Goal: Information Seeking & Learning: Learn about a topic

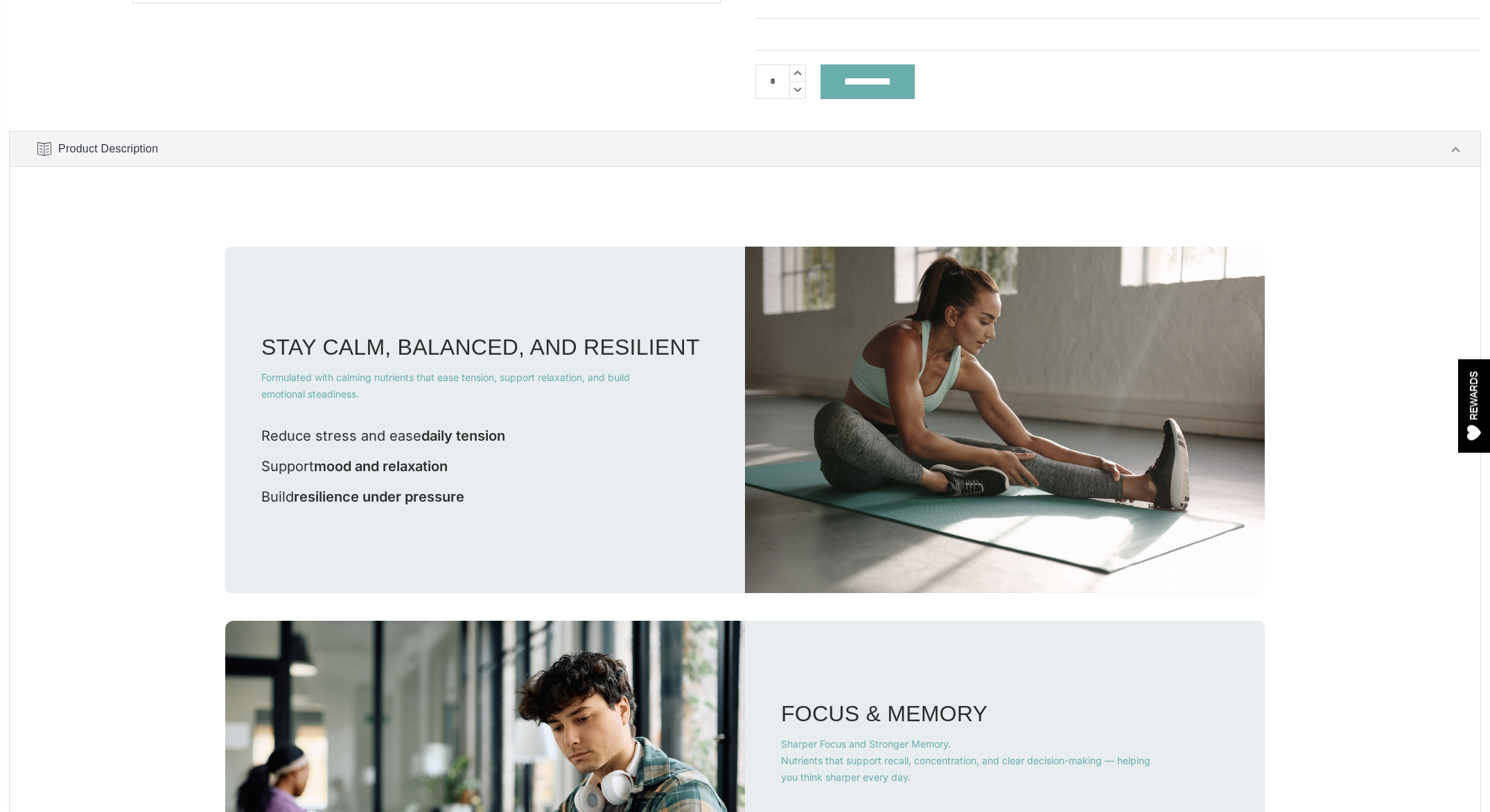
scroll to position [465, 0]
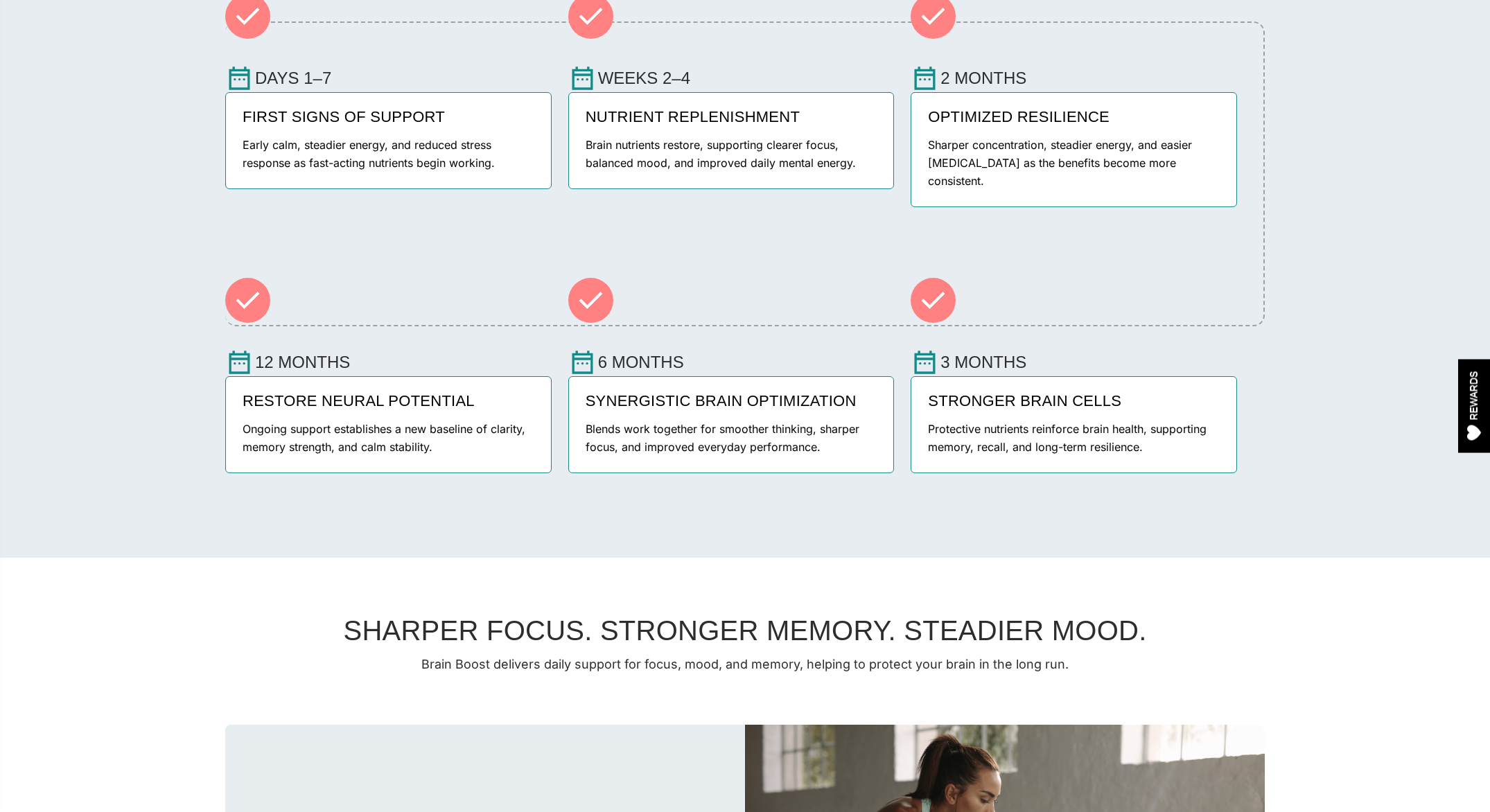
scroll to position [1838, 0]
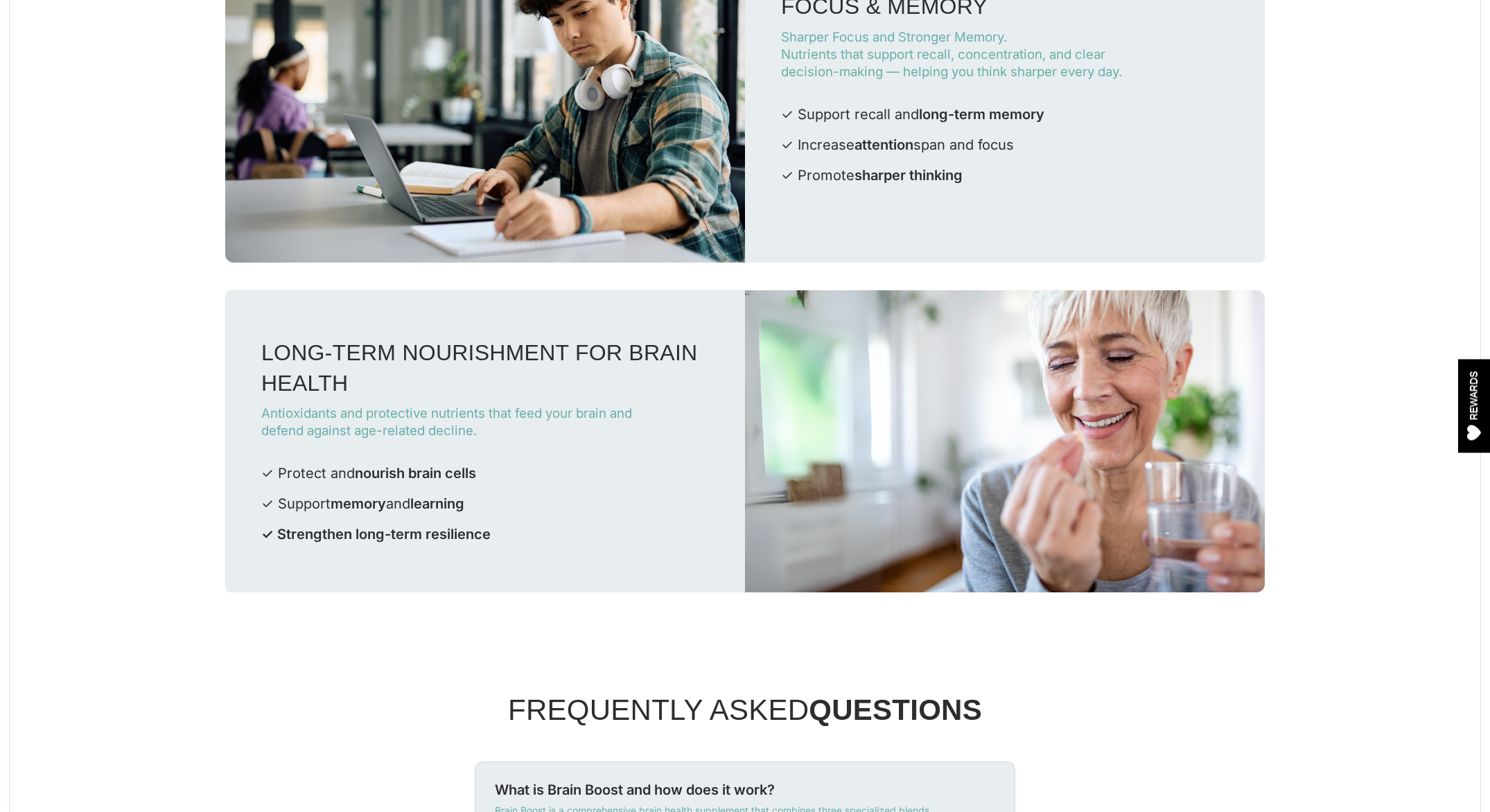
scroll to position [1204, 0]
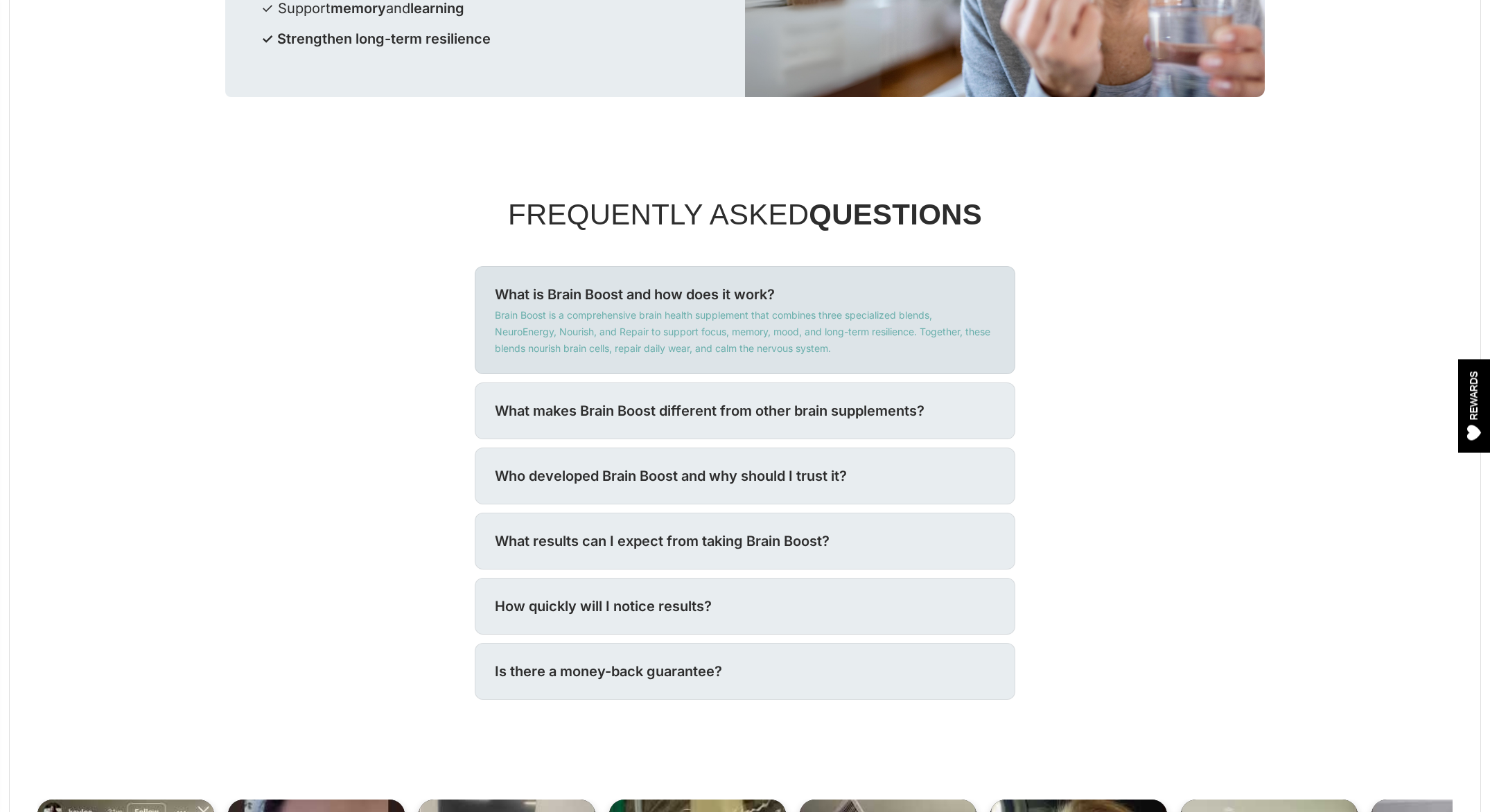
scroll to position [1673, 0]
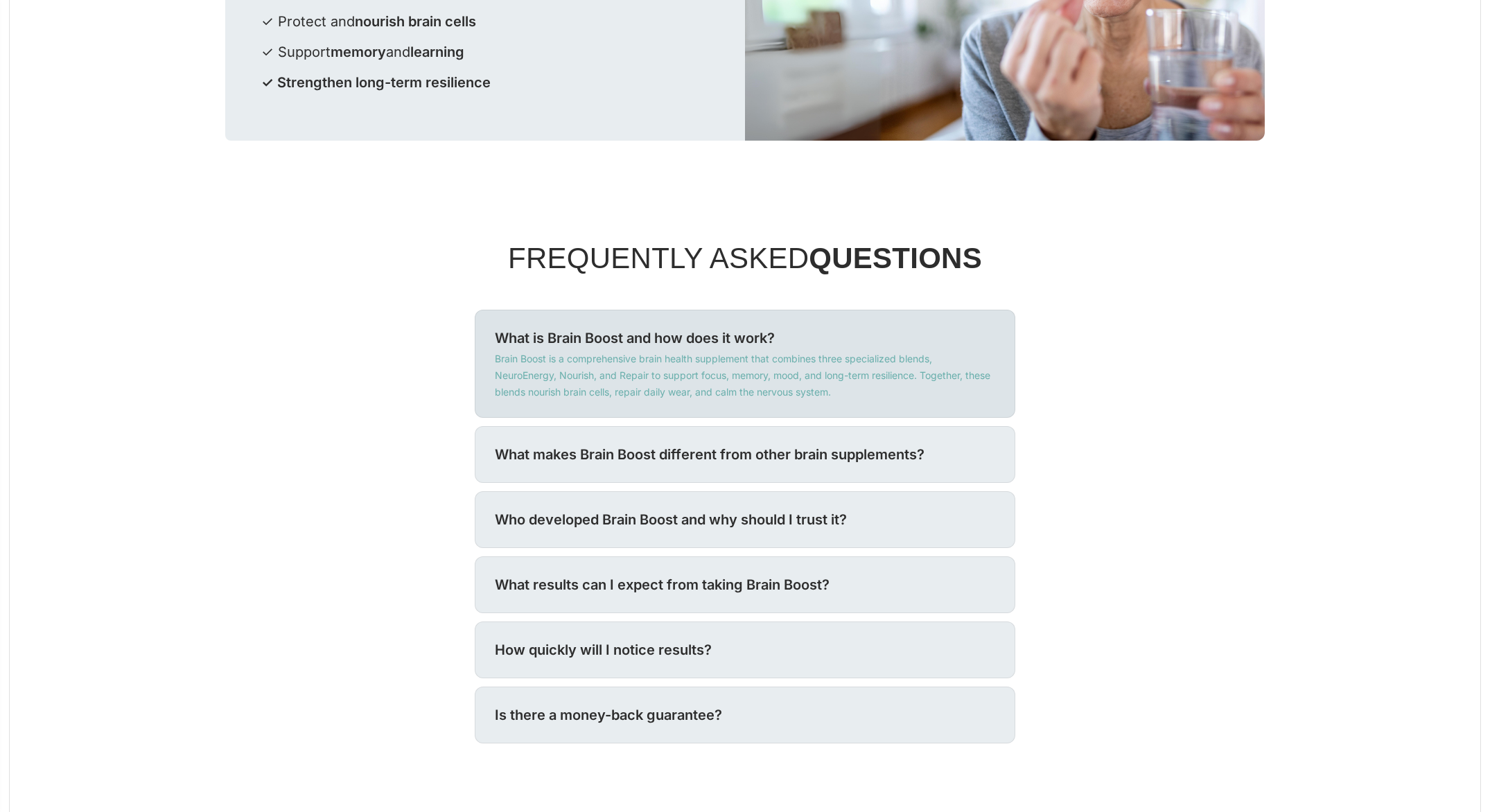
scroll to position [1670, 0]
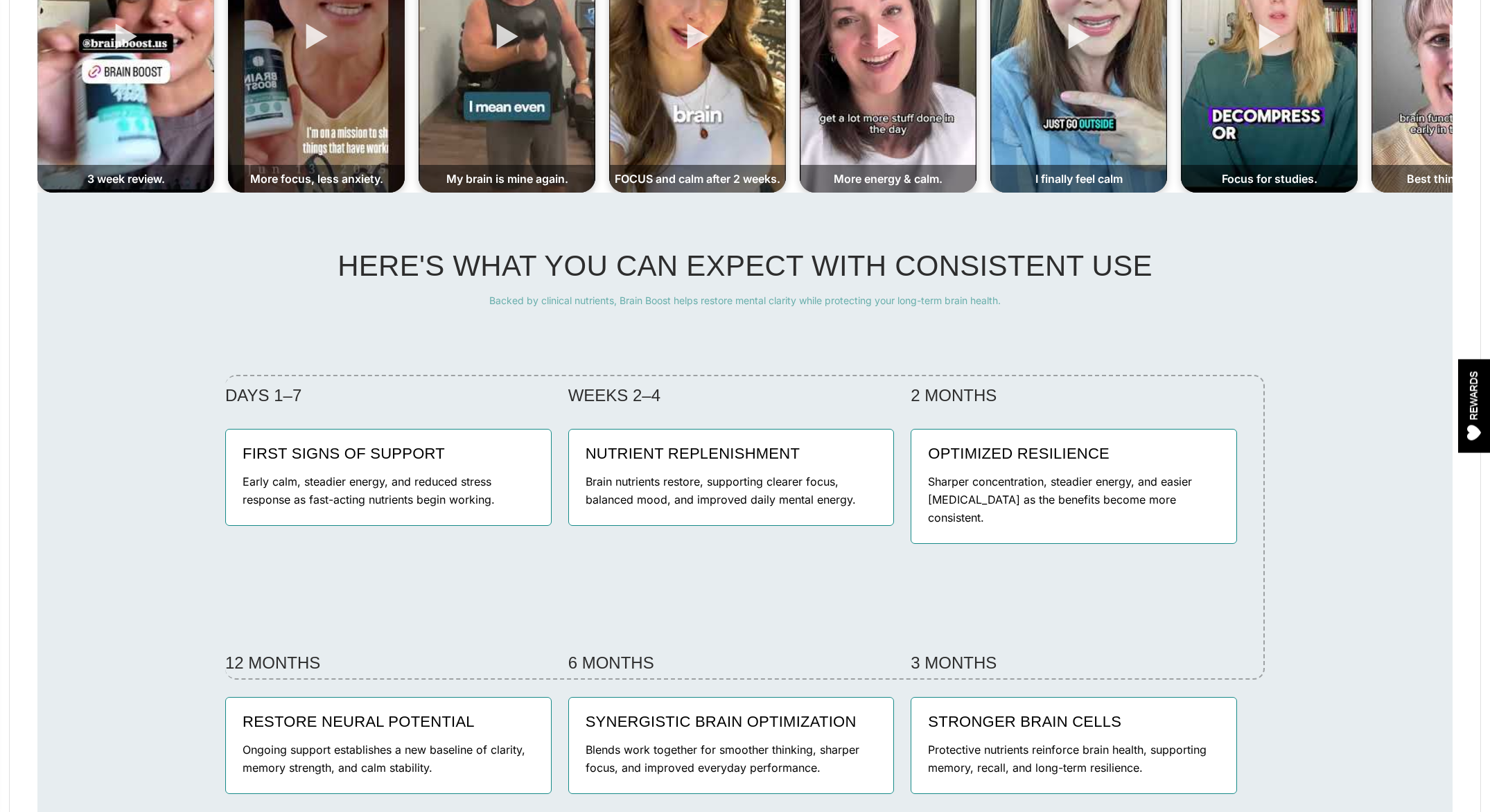
scroll to position [2612, 0]
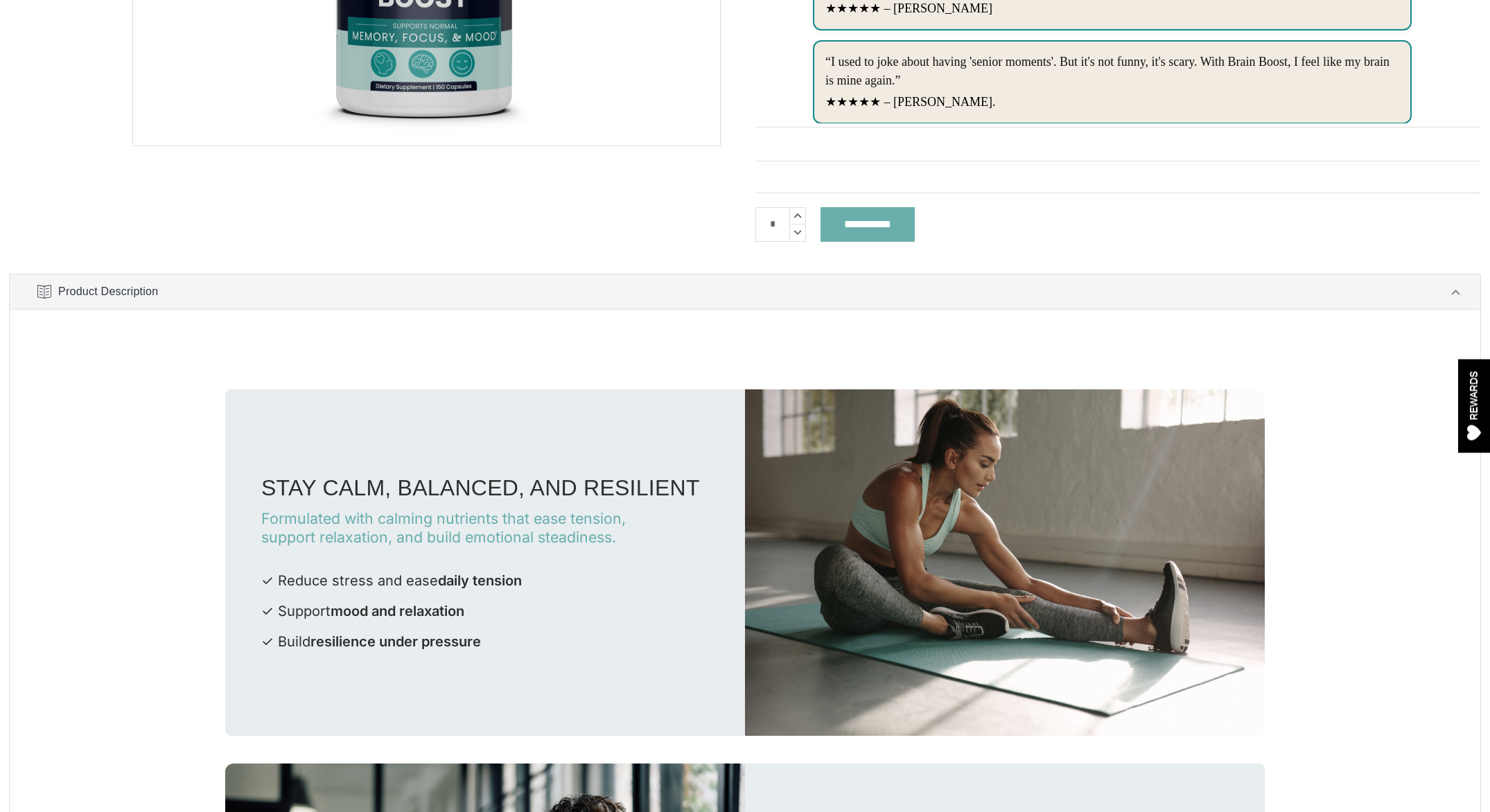
scroll to position [334, 0]
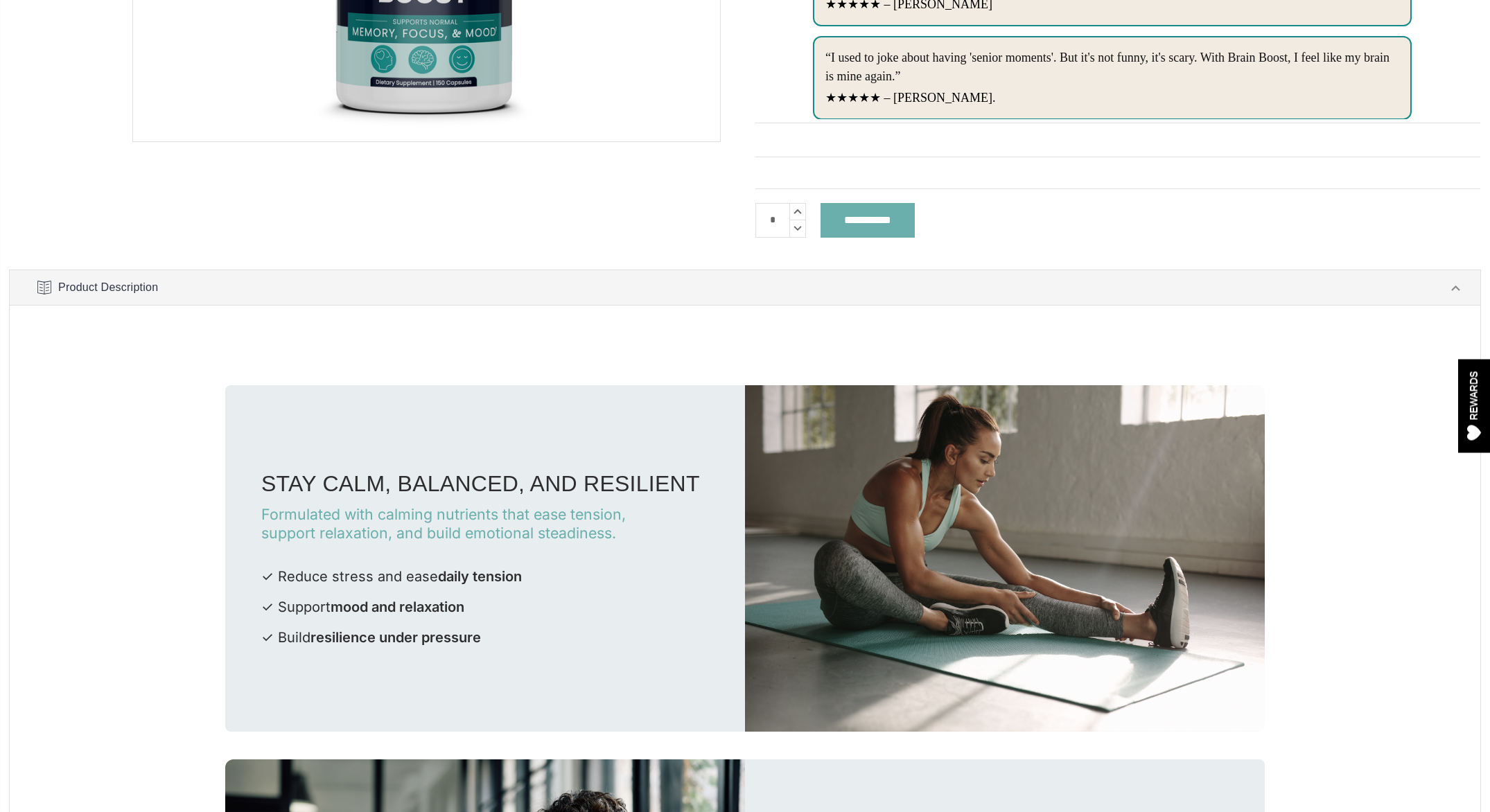
click at [524, 289] on link "Product Description" at bounding box center [744, 288] width 1470 height 35
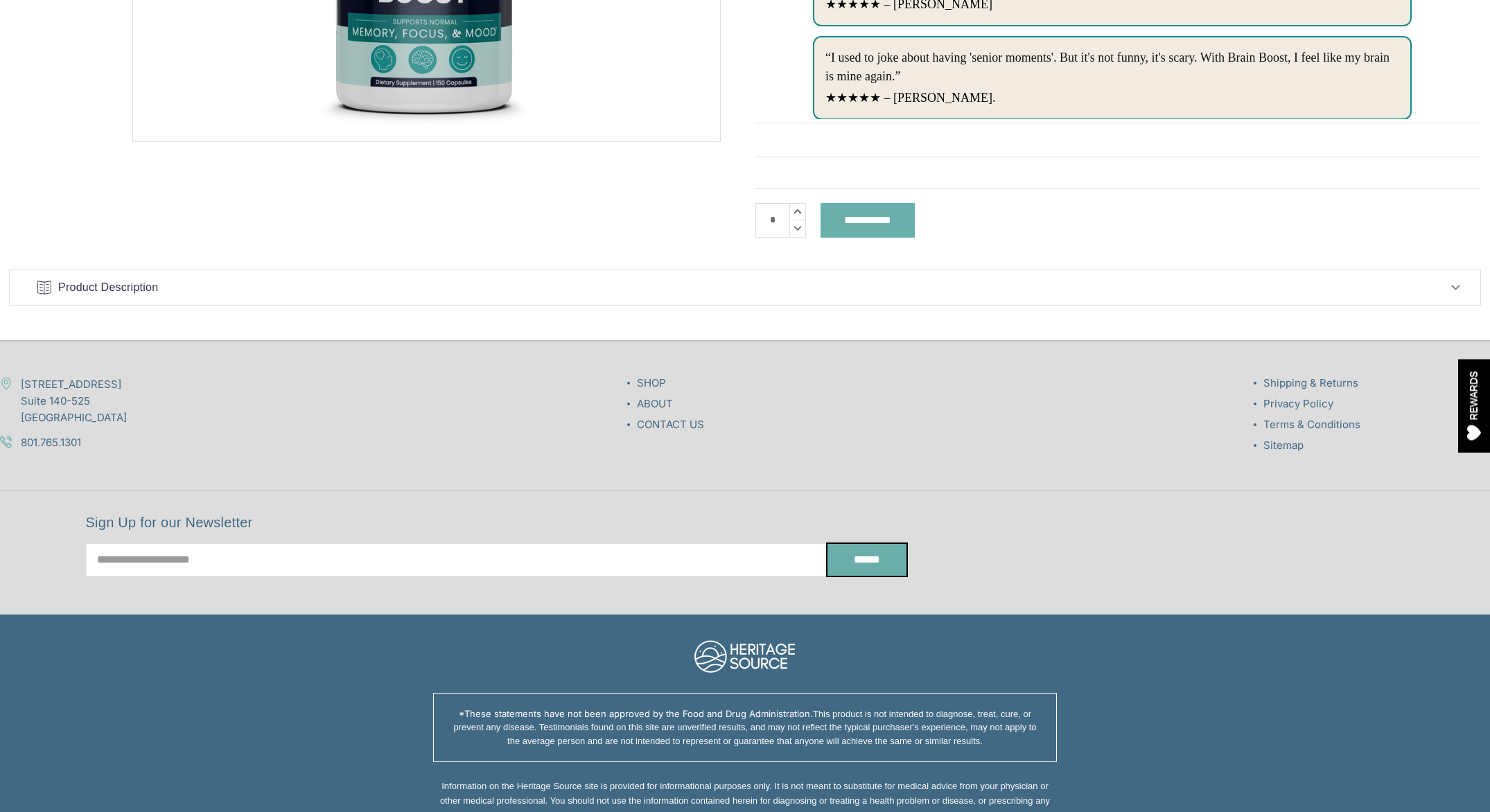
click at [525, 289] on link "Product Description" at bounding box center [744, 288] width 1470 height 35
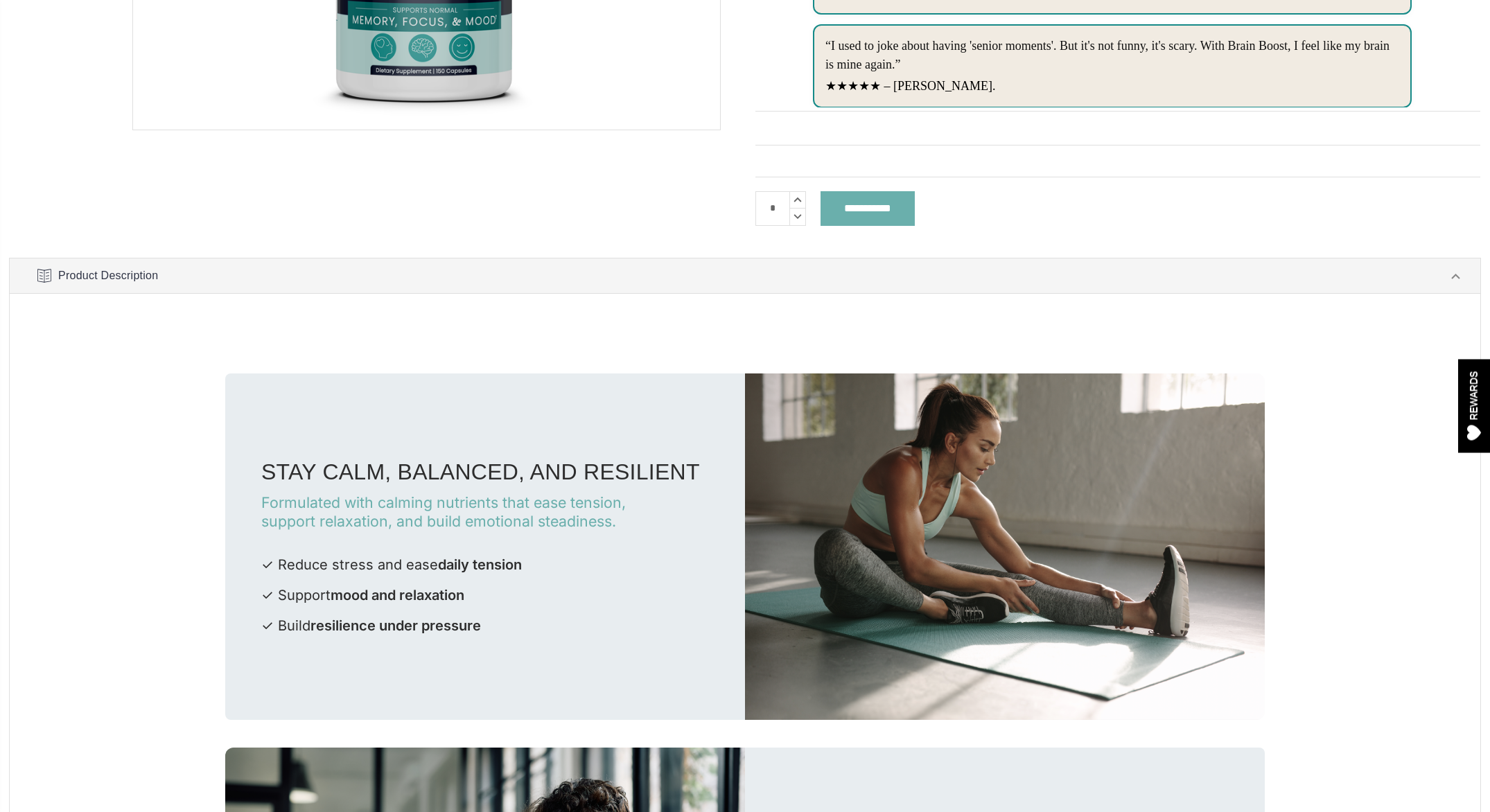
scroll to position [347, 0]
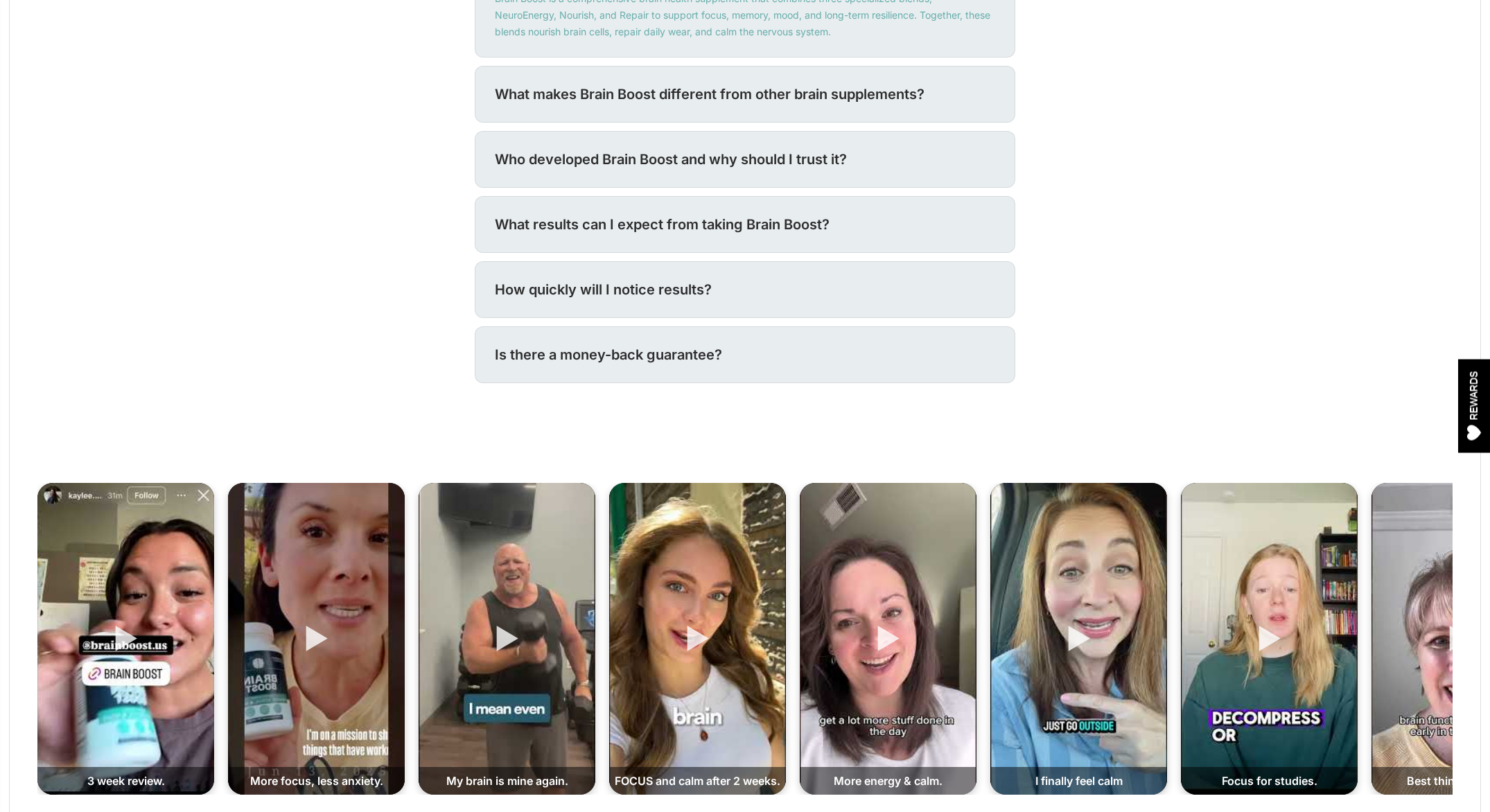
scroll to position [1996, 0]
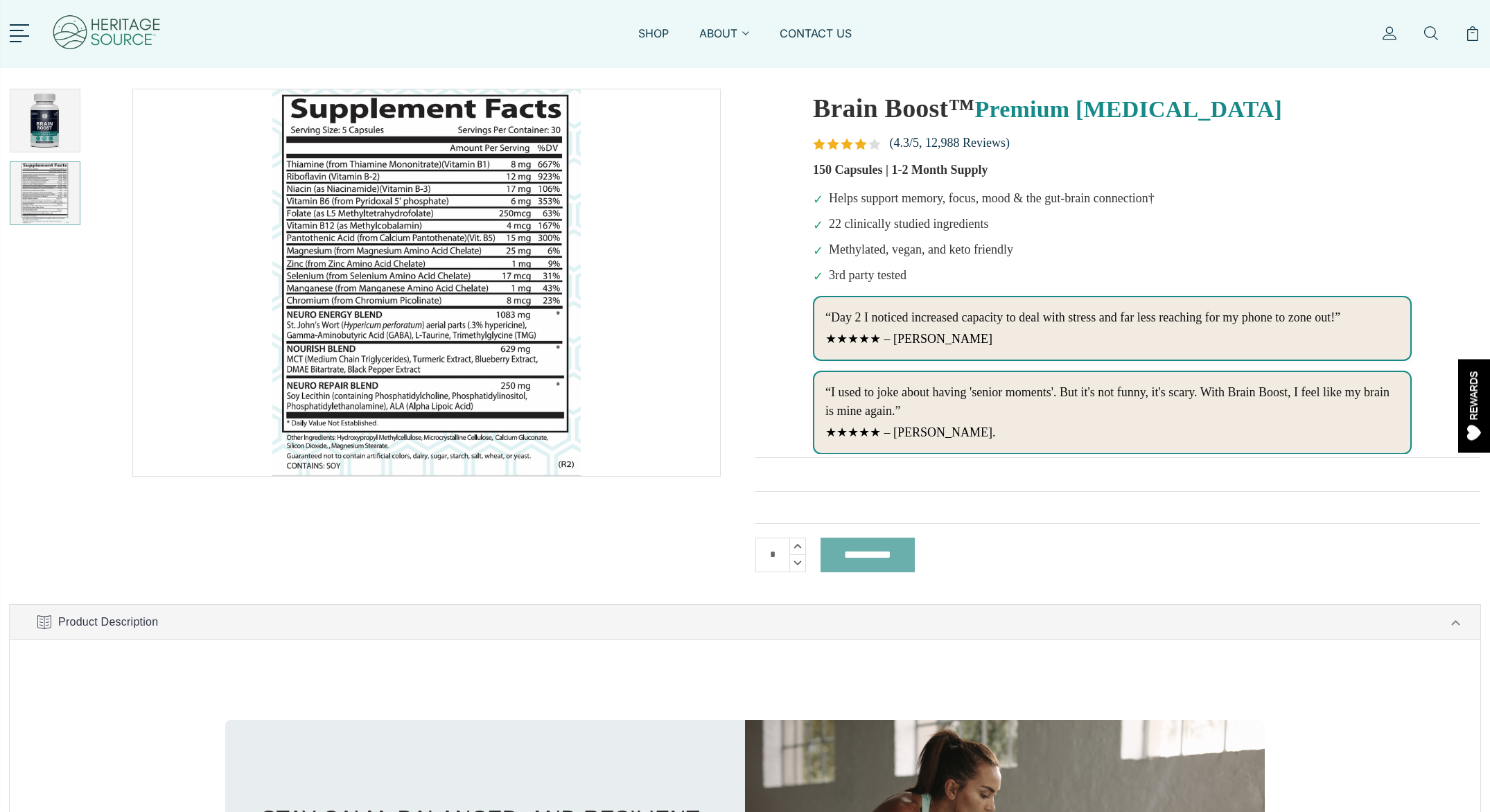
click at [54, 203] on img at bounding box center [45, 193] width 62 height 62
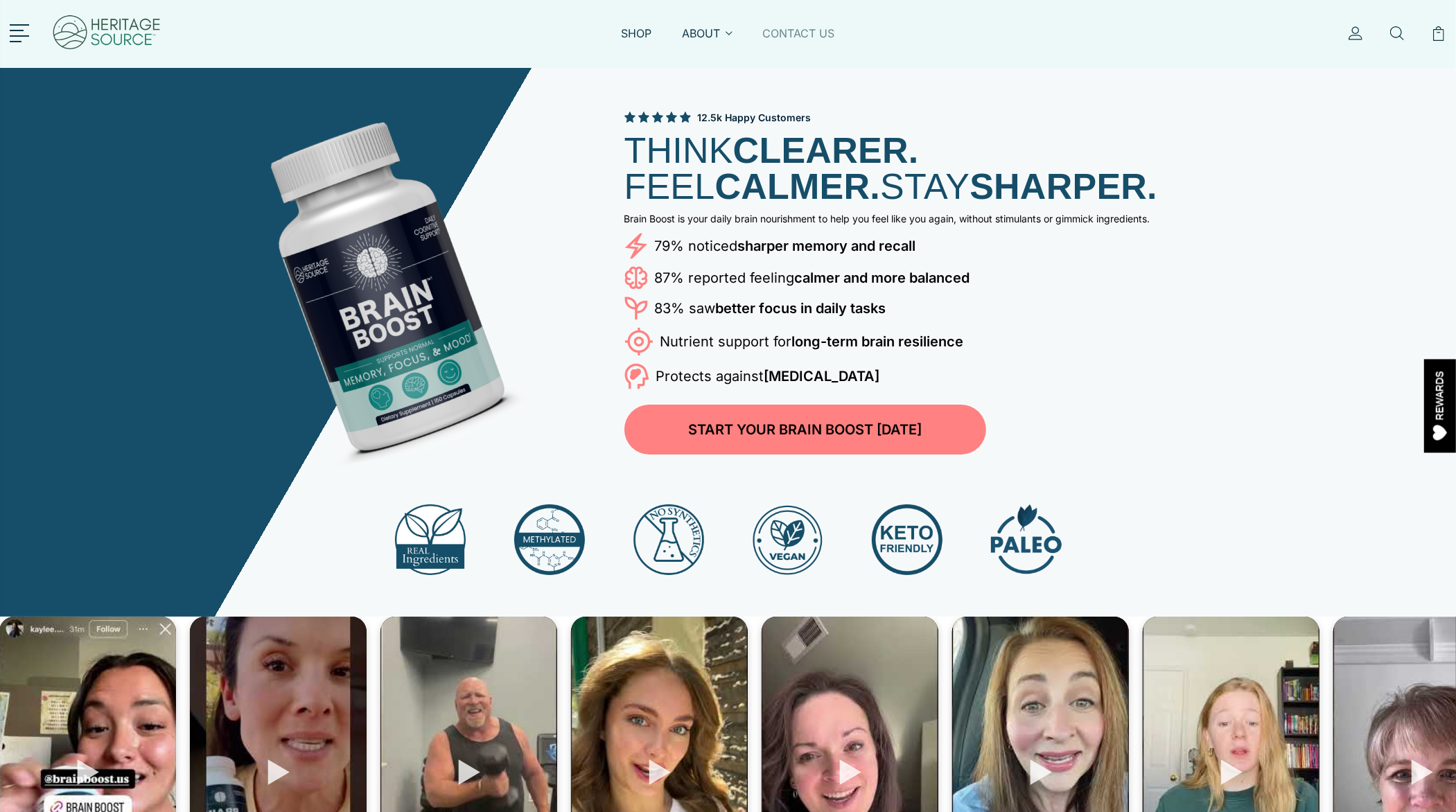
click at [796, 38] on link "CONTACT US" at bounding box center [799, 41] width 72 height 32
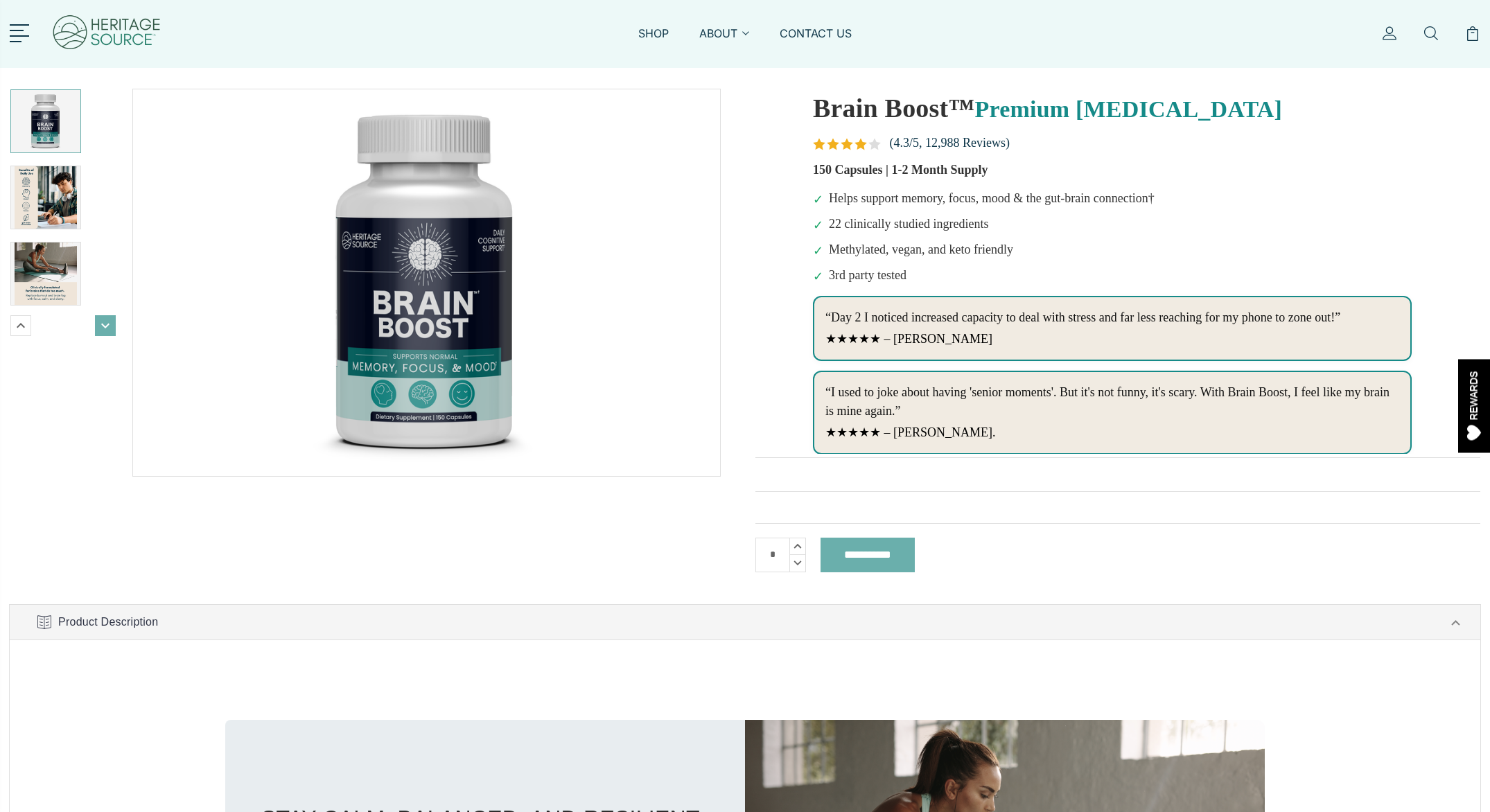
click at [105, 330] on icon "Next" at bounding box center [105, 325] width 17 height 17
click at [105, 329] on icon "Next" at bounding box center [105, 325] width 17 height 17
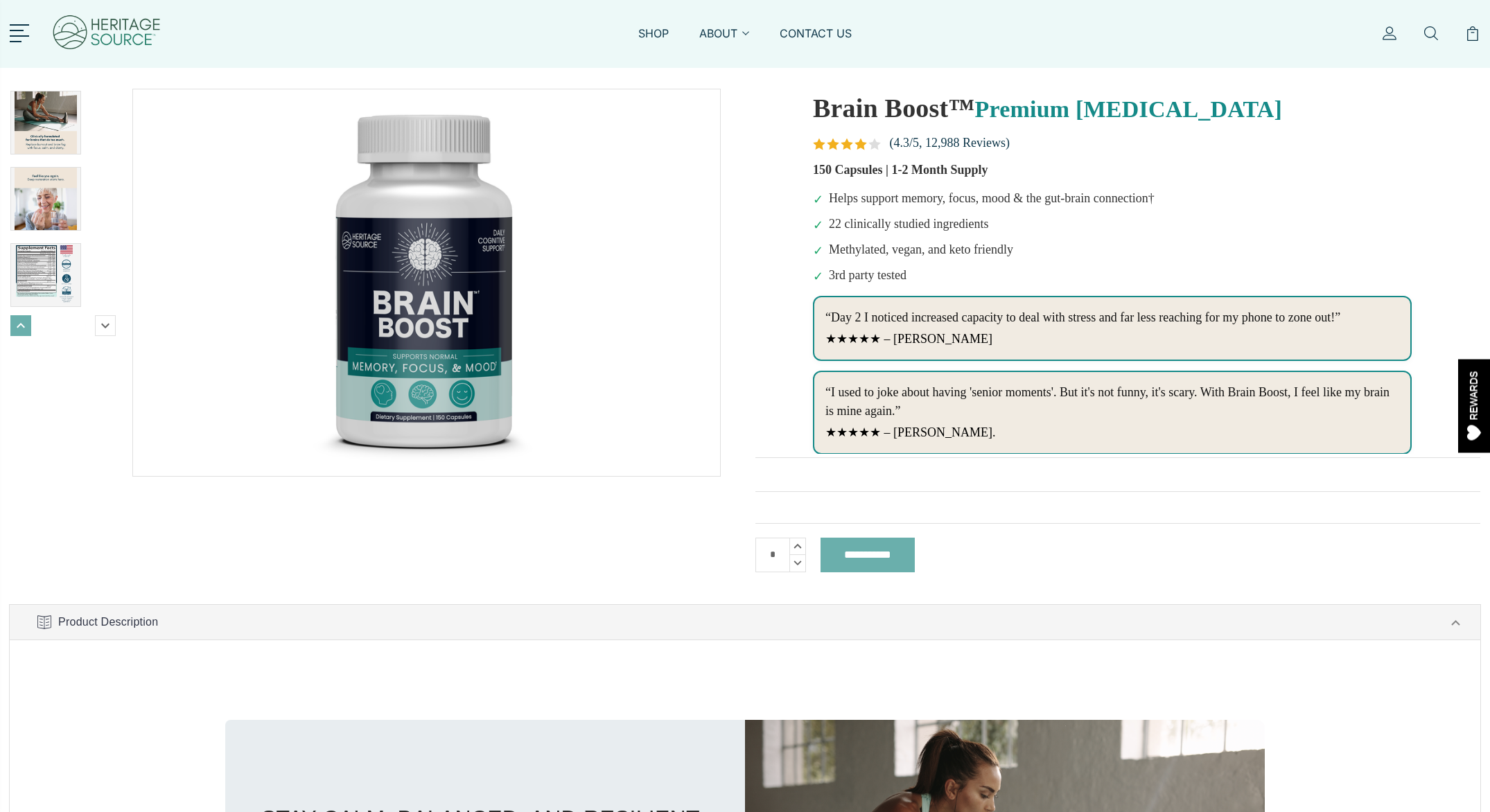
click at [25, 325] on icon "Previous" at bounding box center [20, 325] width 17 height 17
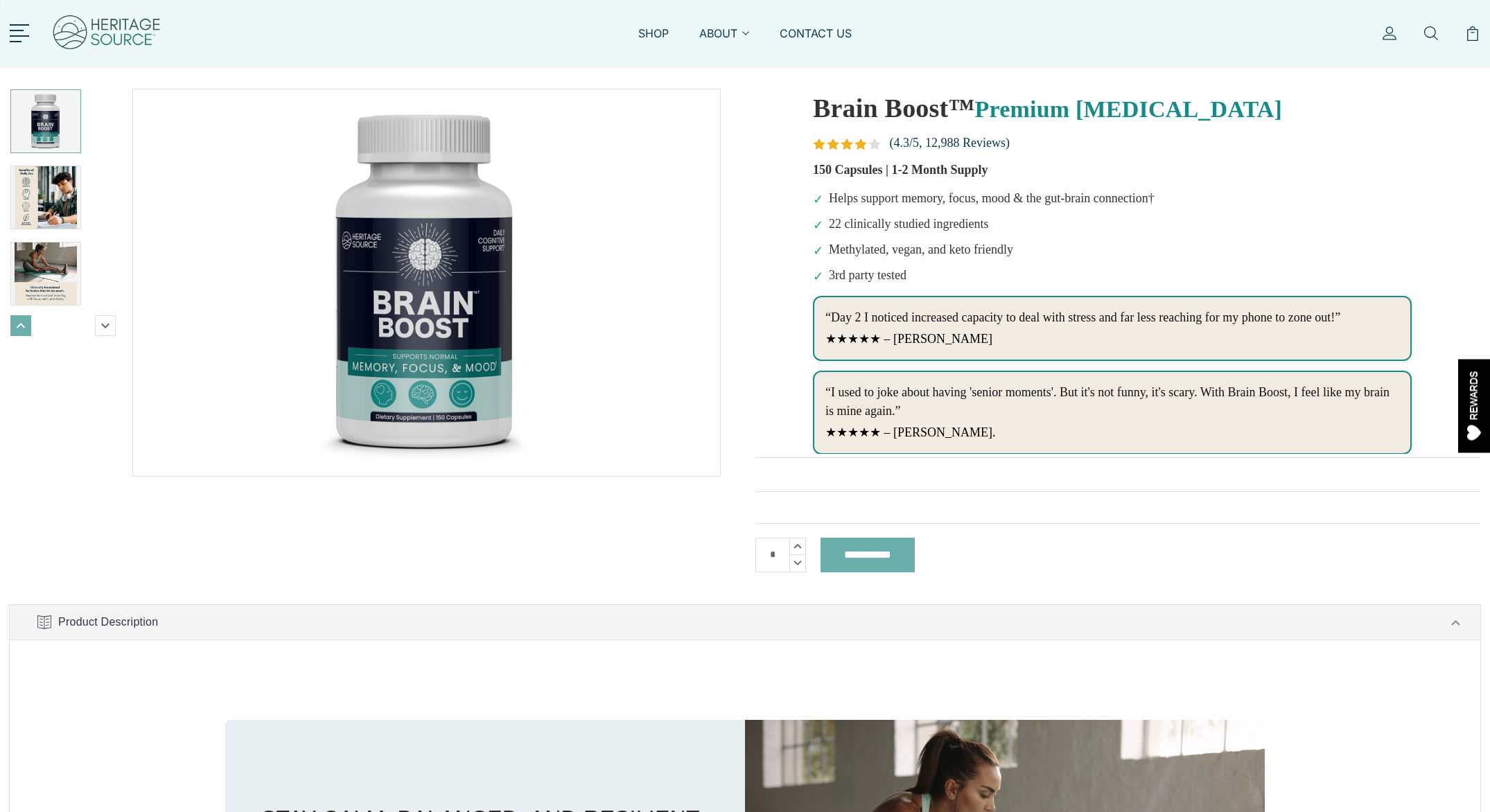
click at [25, 325] on icon "Previous" at bounding box center [20, 325] width 17 height 17
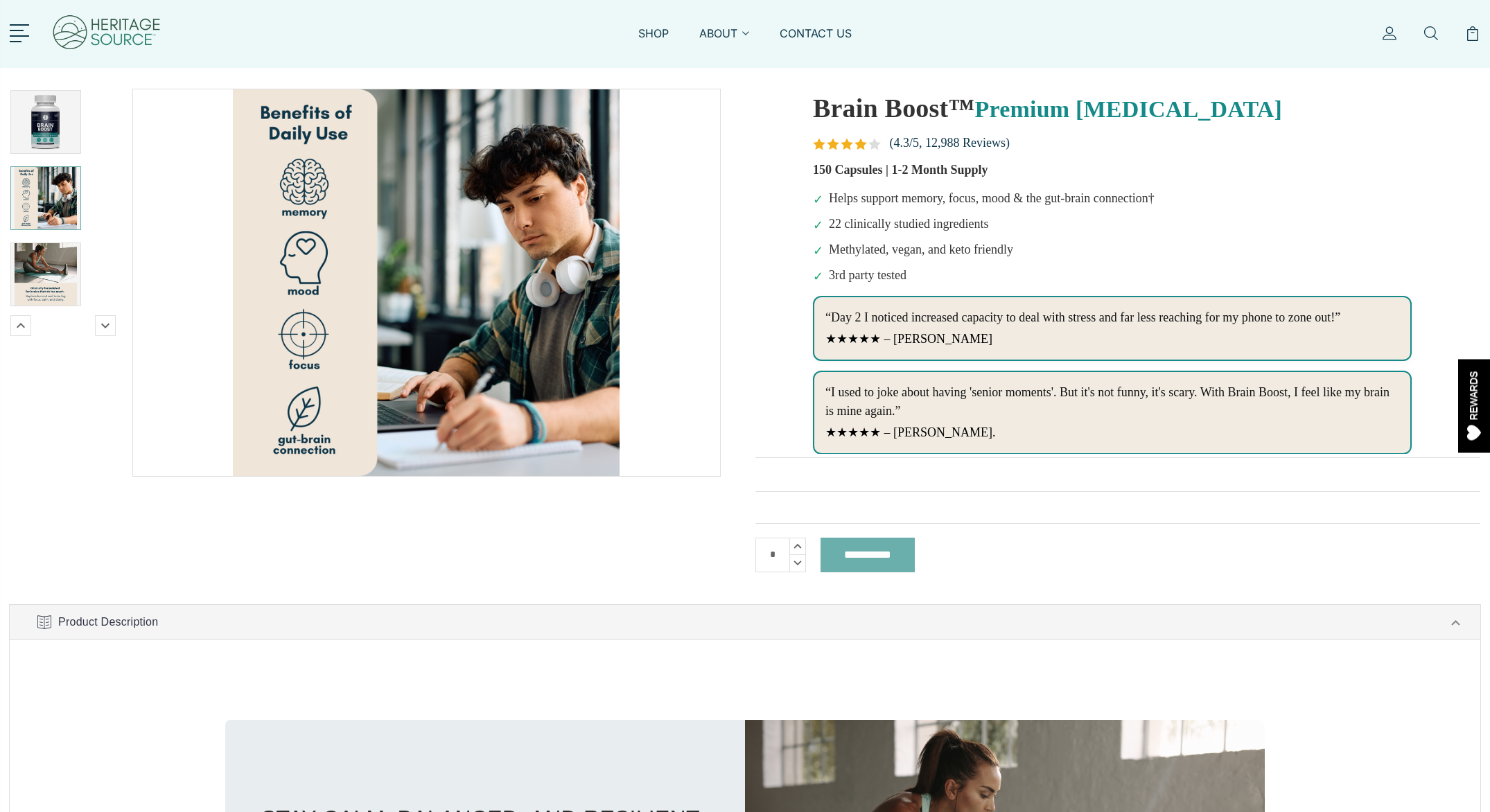
click at [42, 176] on img at bounding box center [46, 198] width 62 height 62
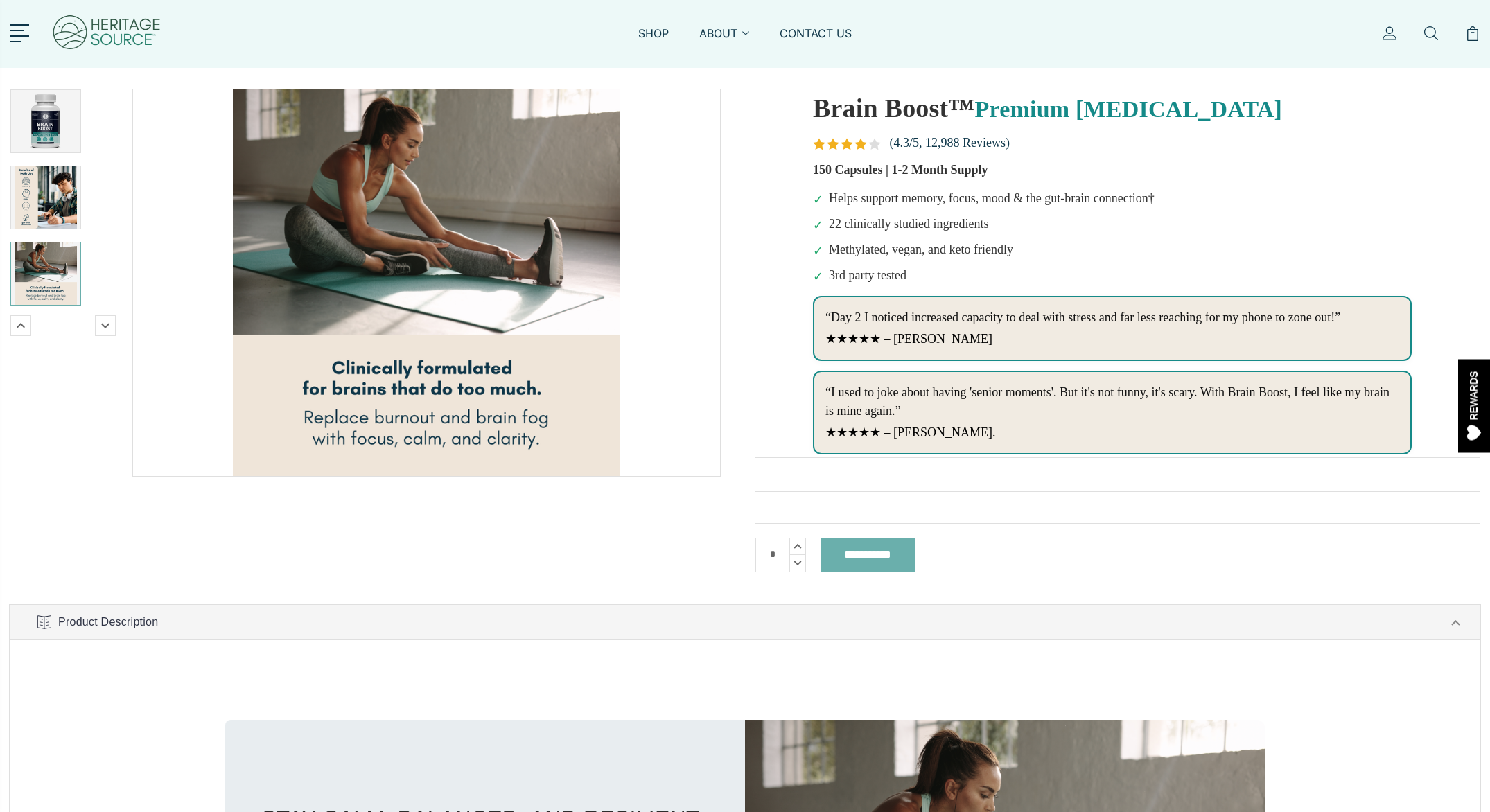
click at [46, 254] on img at bounding box center [46, 274] width 62 height 62
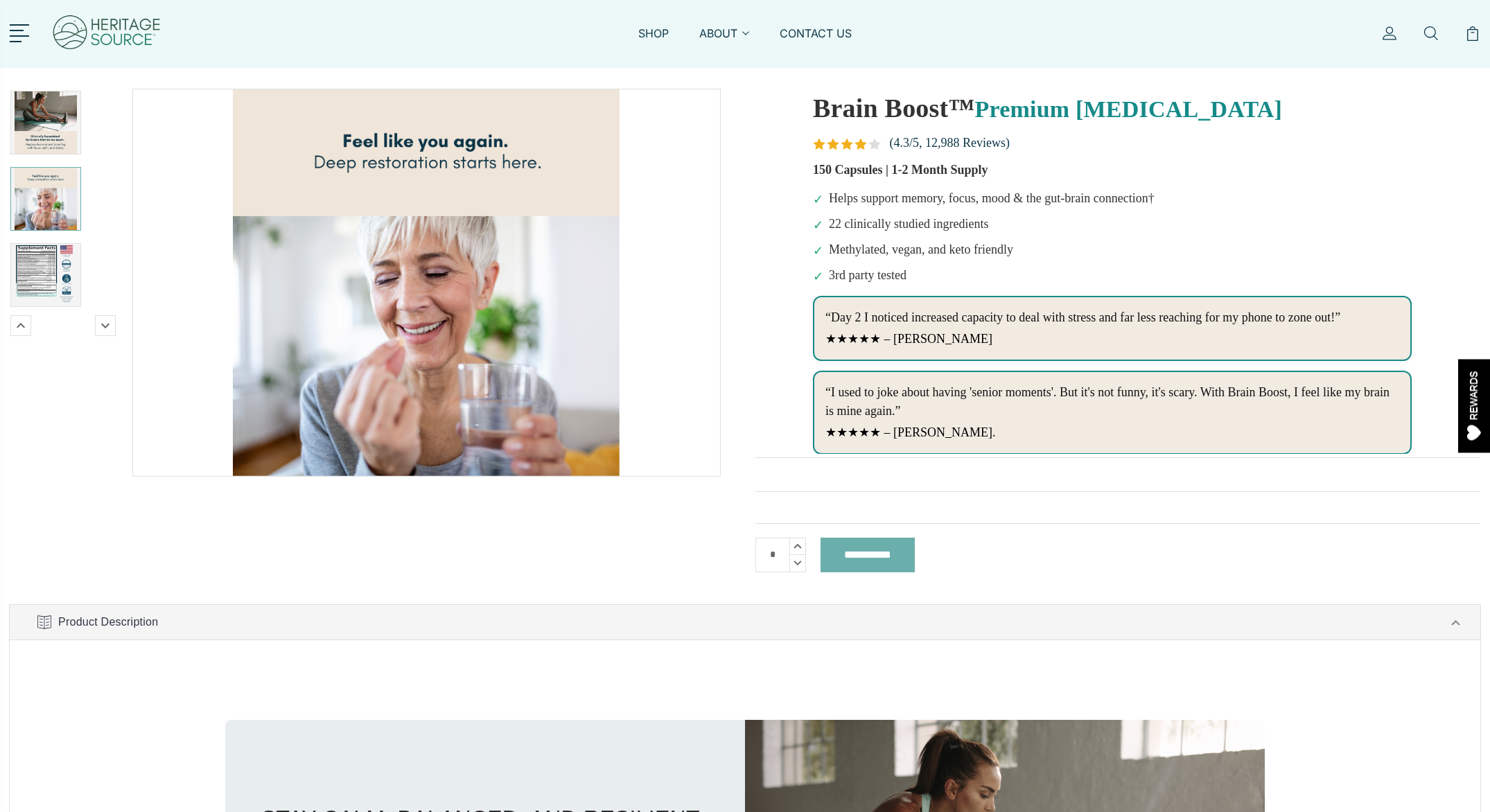
click at [60, 219] on img at bounding box center [46, 199] width 62 height 62
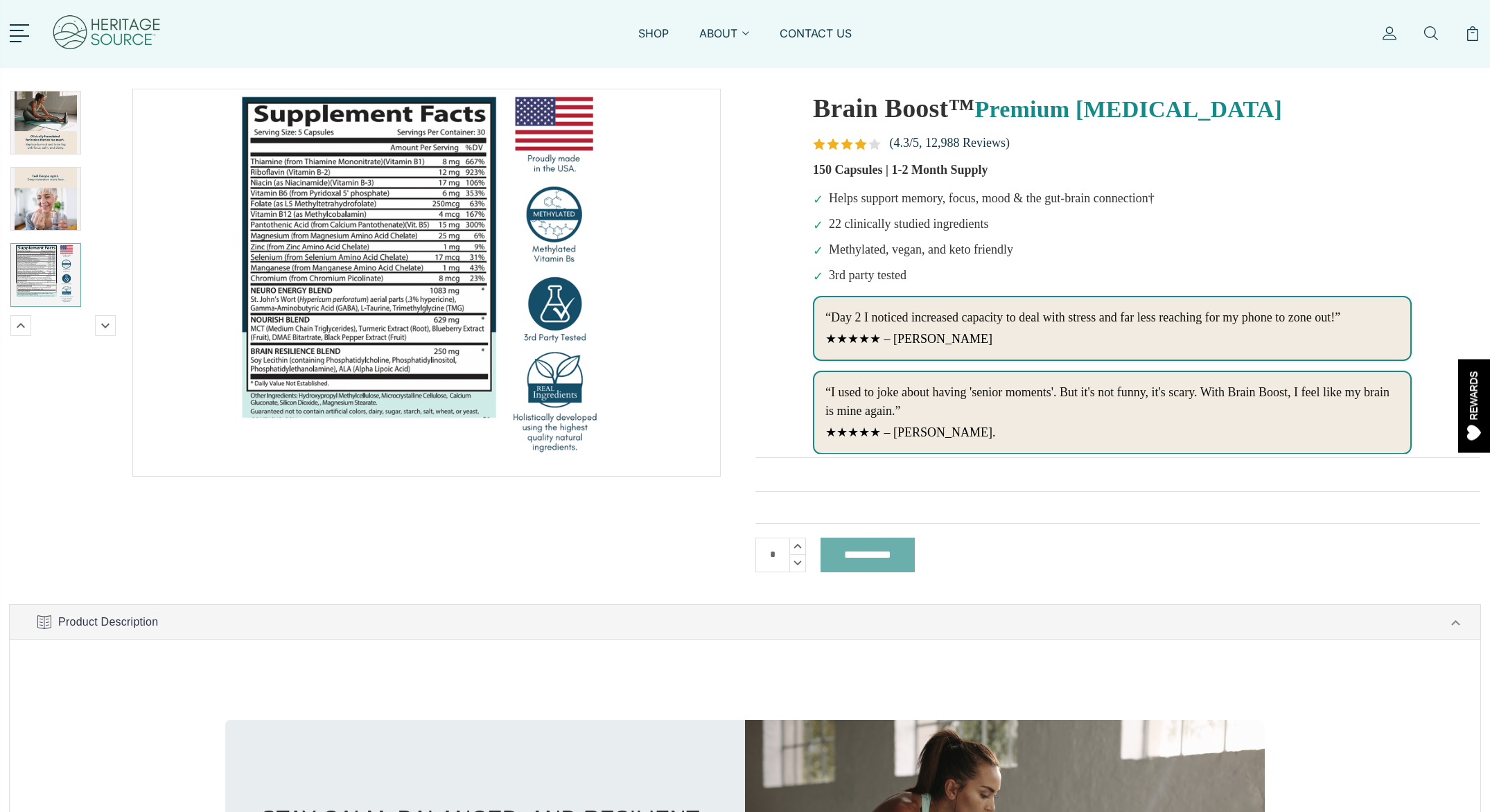
click at [56, 254] on img at bounding box center [46, 275] width 62 height 62
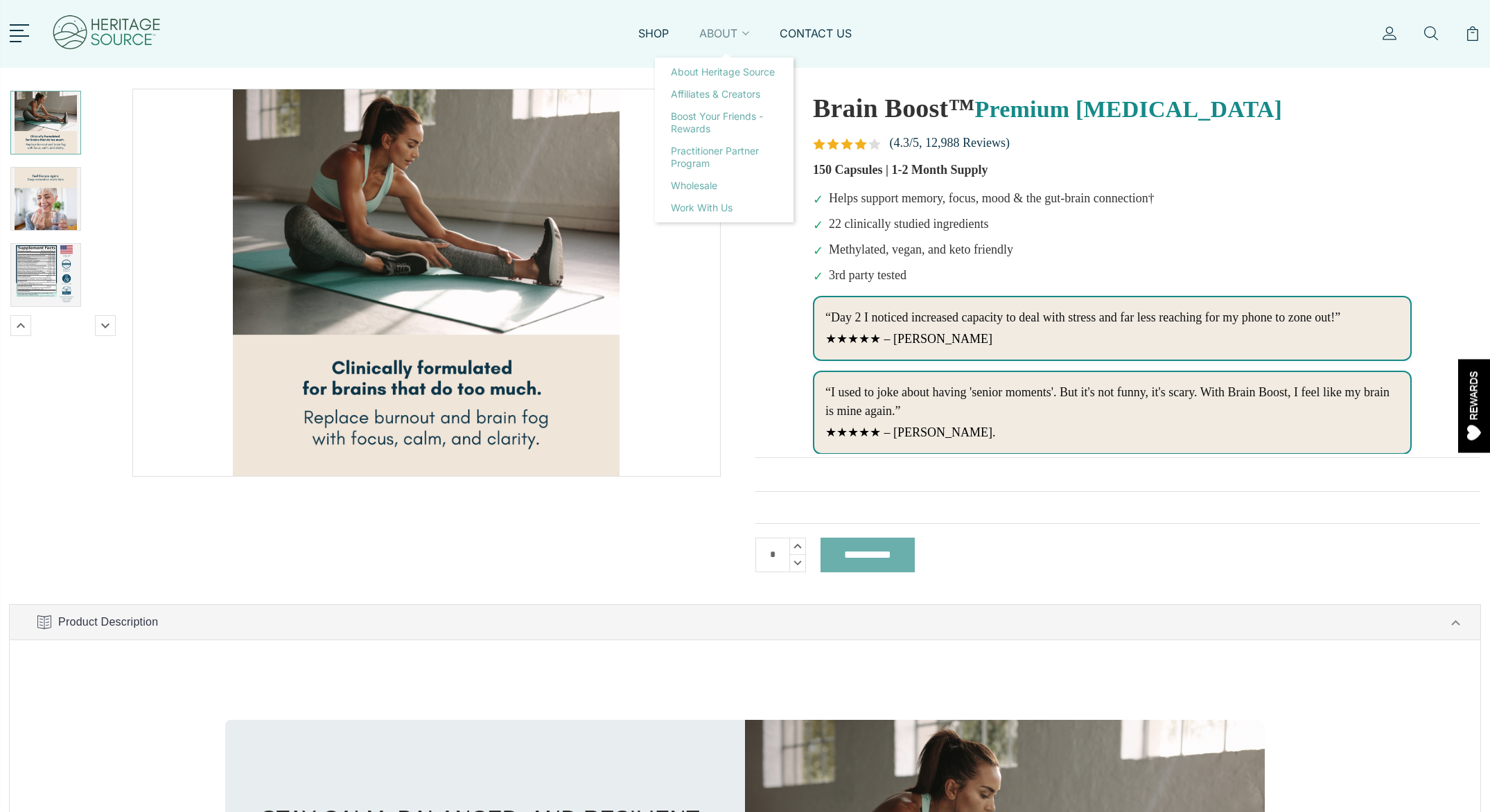
click at [713, 33] on link "ABOUT" at bounding box center [724, 41] width 50 height 32
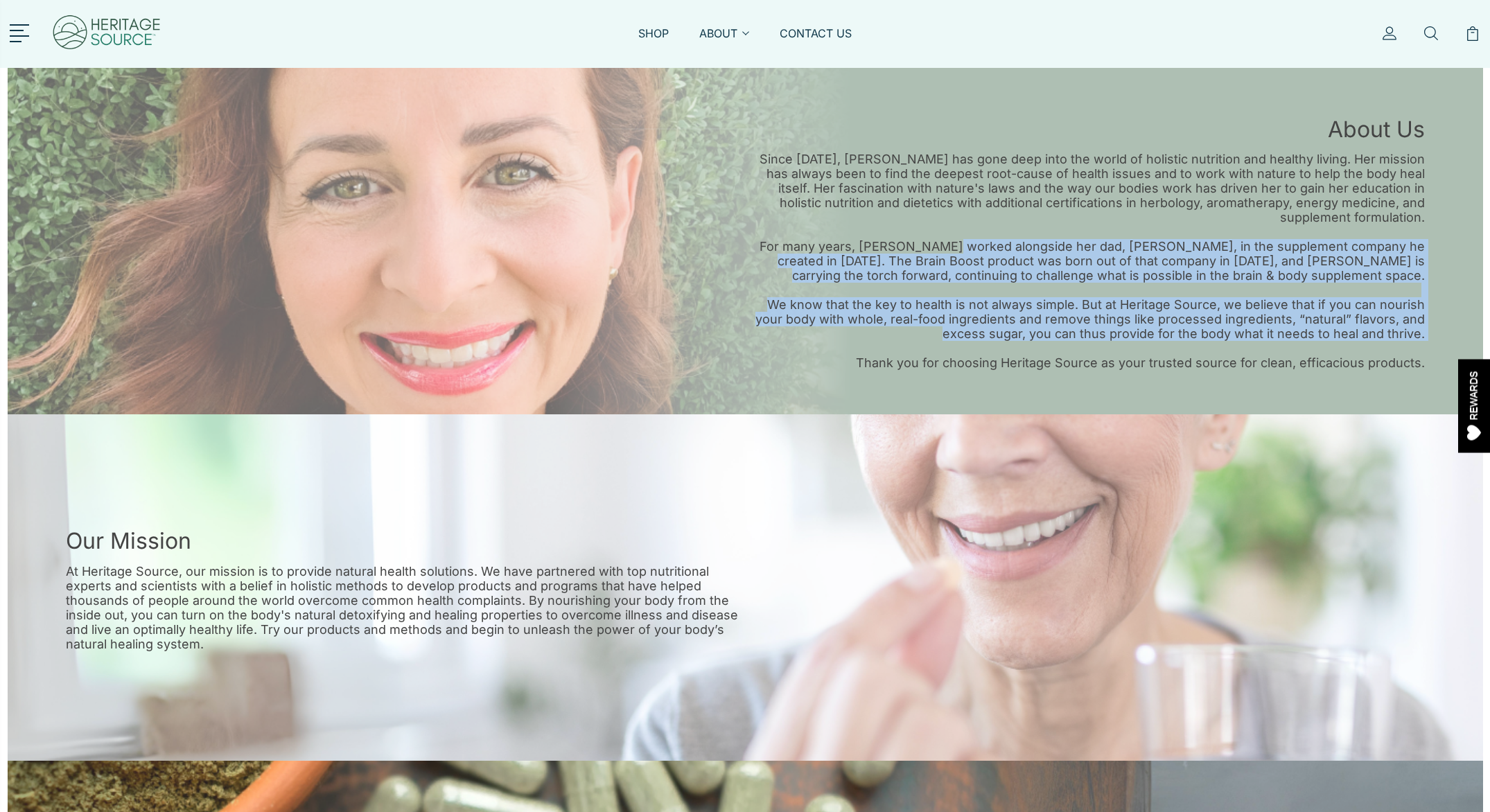
drag, startPoint x: 955, startPoint y: 245, endPoint x: 1049, endPoint y: 352, distance: 142.4
click at [1049, 352] on div "Since [DATE], [PERSON_NAME] has gone deep into the world of holistic nutrition …" at bounding box center [1085, 261] width 680 height 218
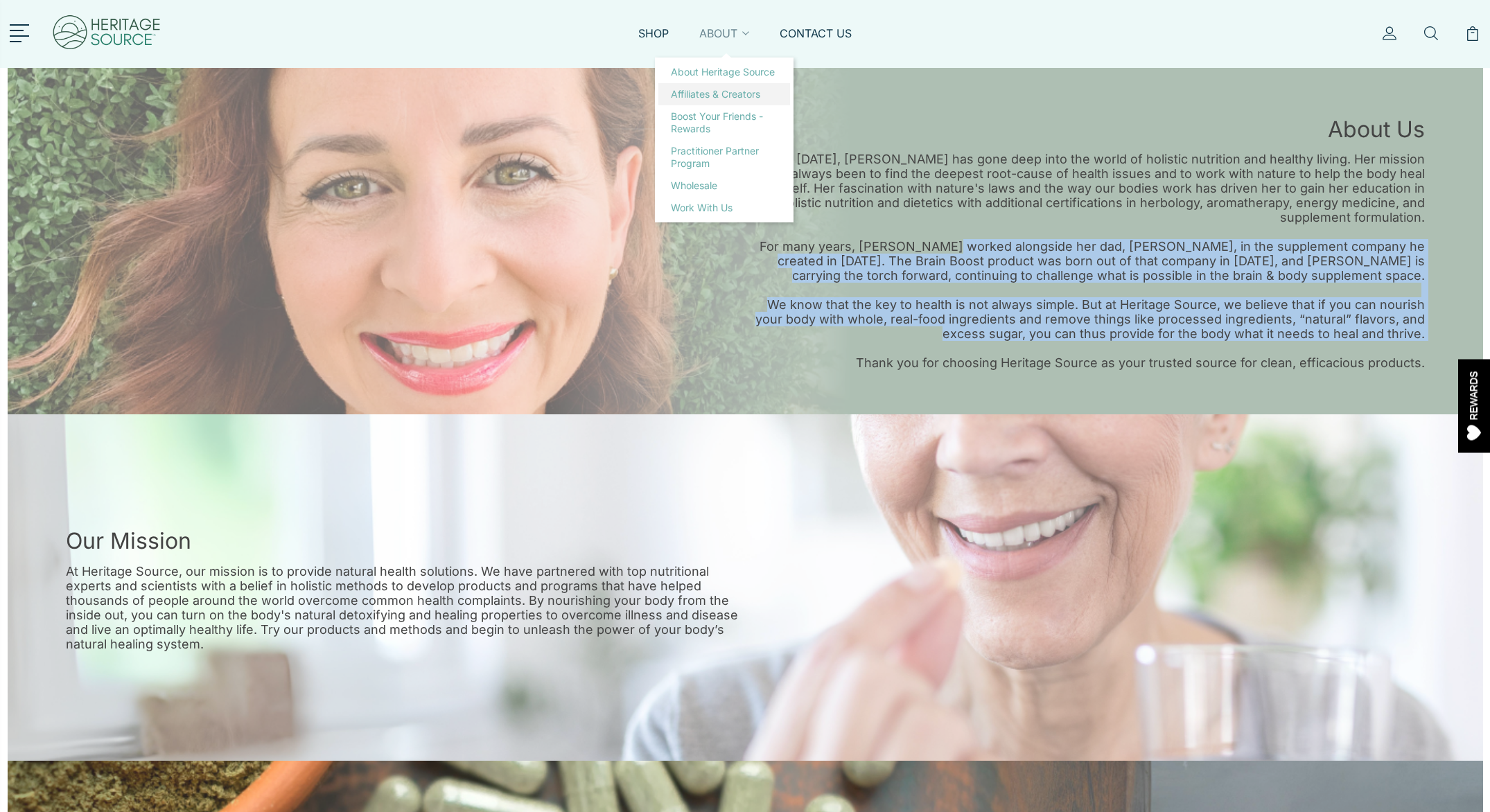
click at [725, 92] on link "Affiliates & Creators" at bounding box center [724, 94] width 132 height 22
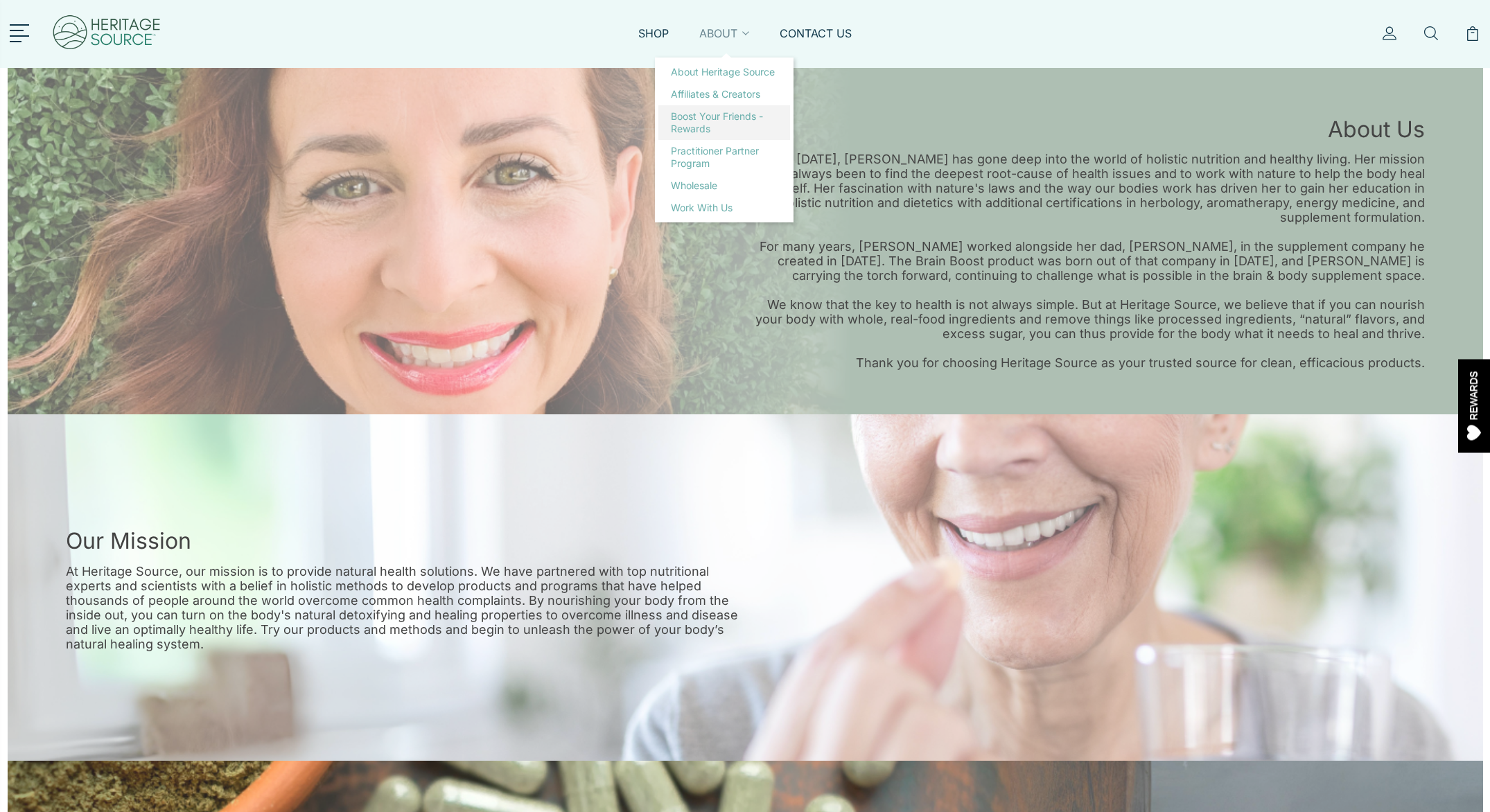
click at [705, 131] on link "Boost Your Friends - Rewards" at bounding box center [724, 123] width 132 height 35
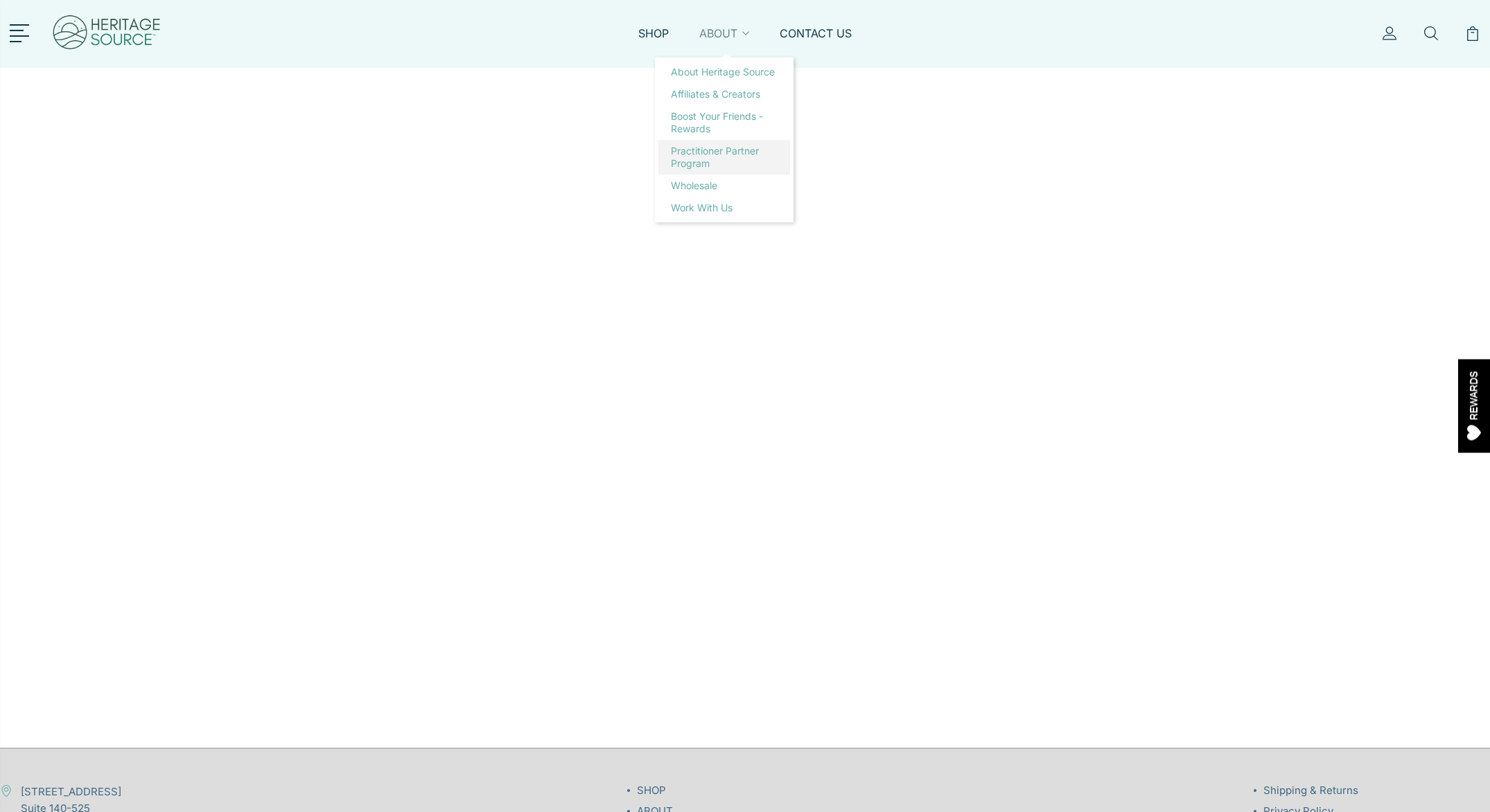
click at [696, 160] on link "Practitioner Partner Program" at bounding box center [724, 157] width 132 height 35
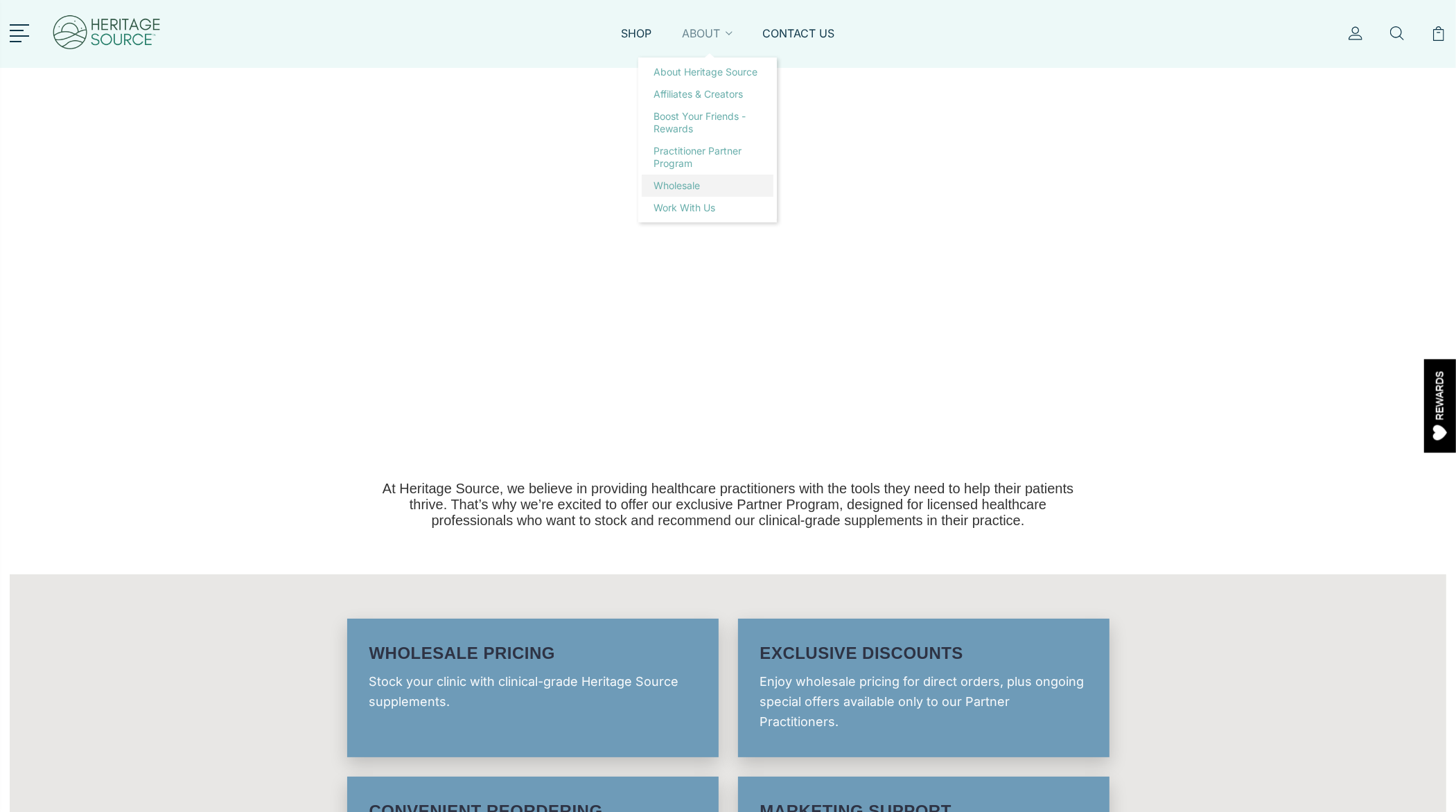
click at [693, 183] on link "Wholesale" at bounding box center [707, 186] width 132 height 22
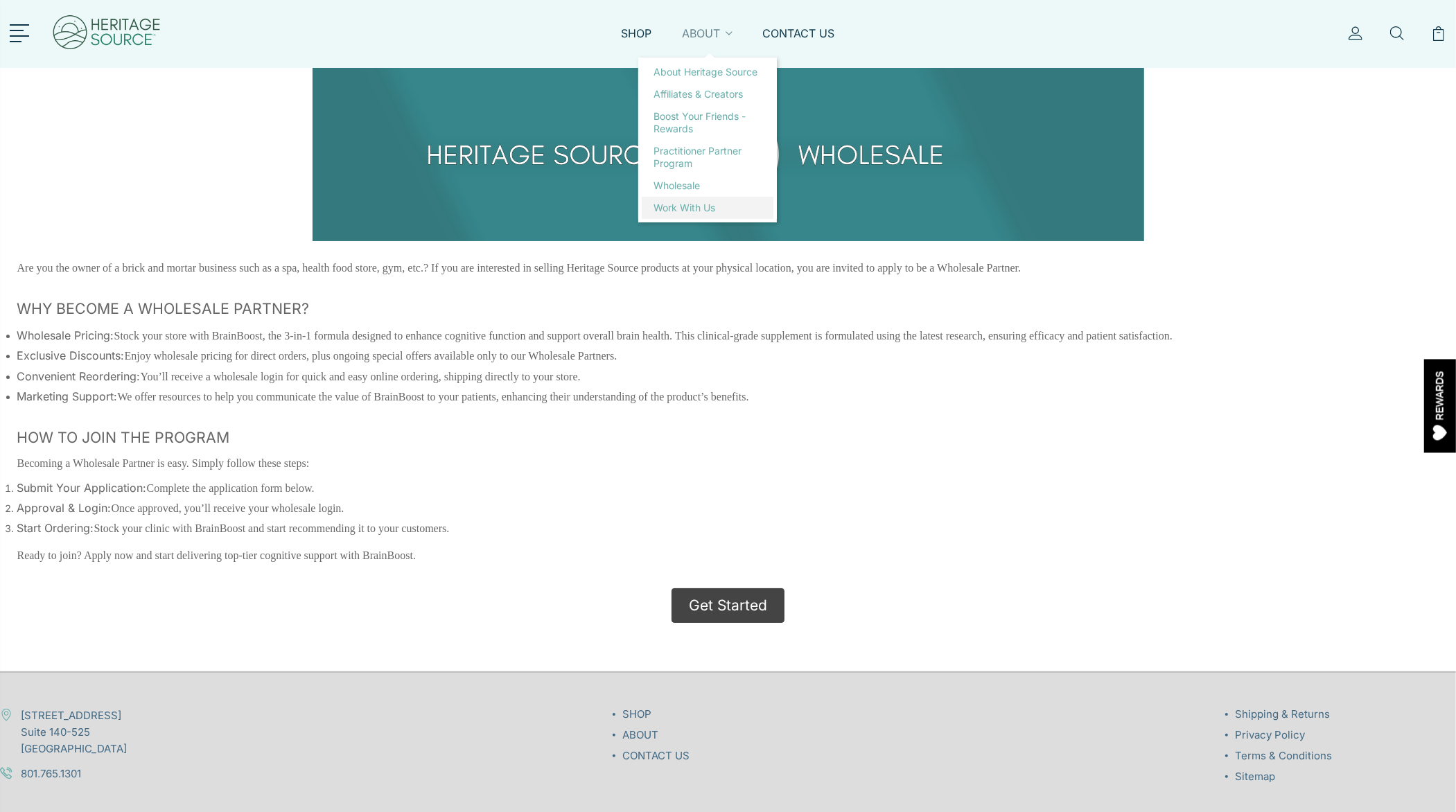
click at [679, 209] on link "Work with Us" at bounding box center [707, 207] width 132 height 22
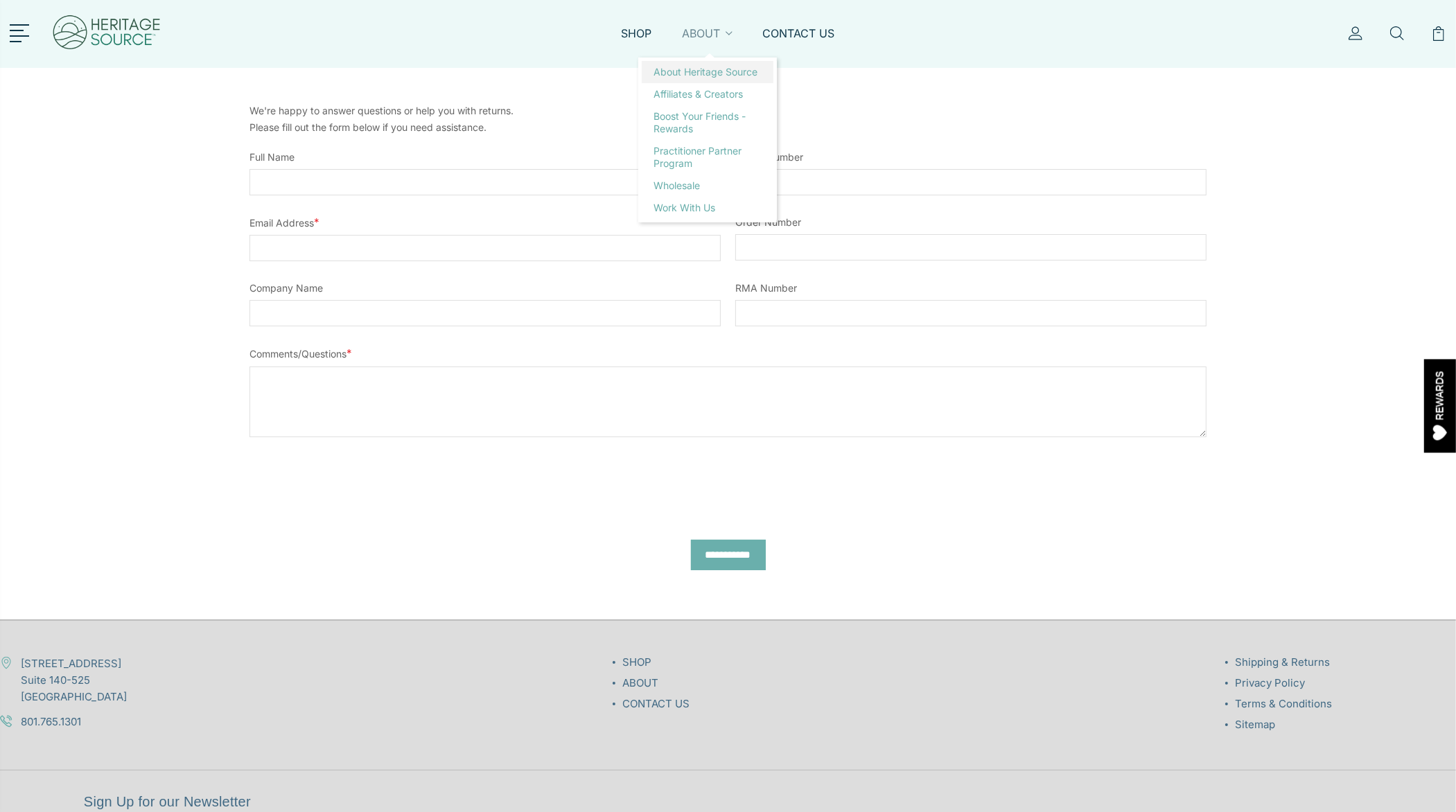
click at [702, 73] on link "About Heritage Source" at bounding box center [707, 72] width 132 height 22
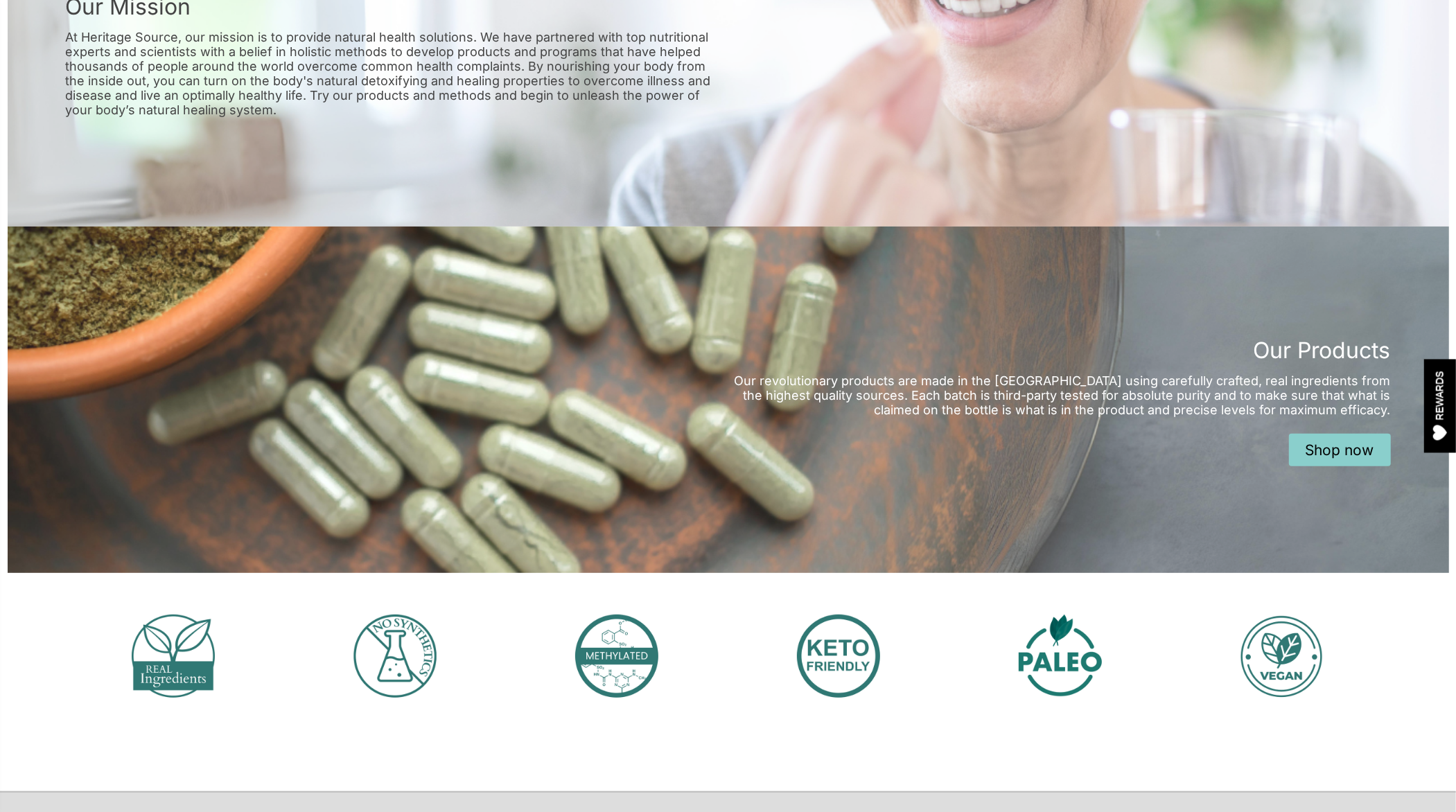
scroll to position [539, 0]
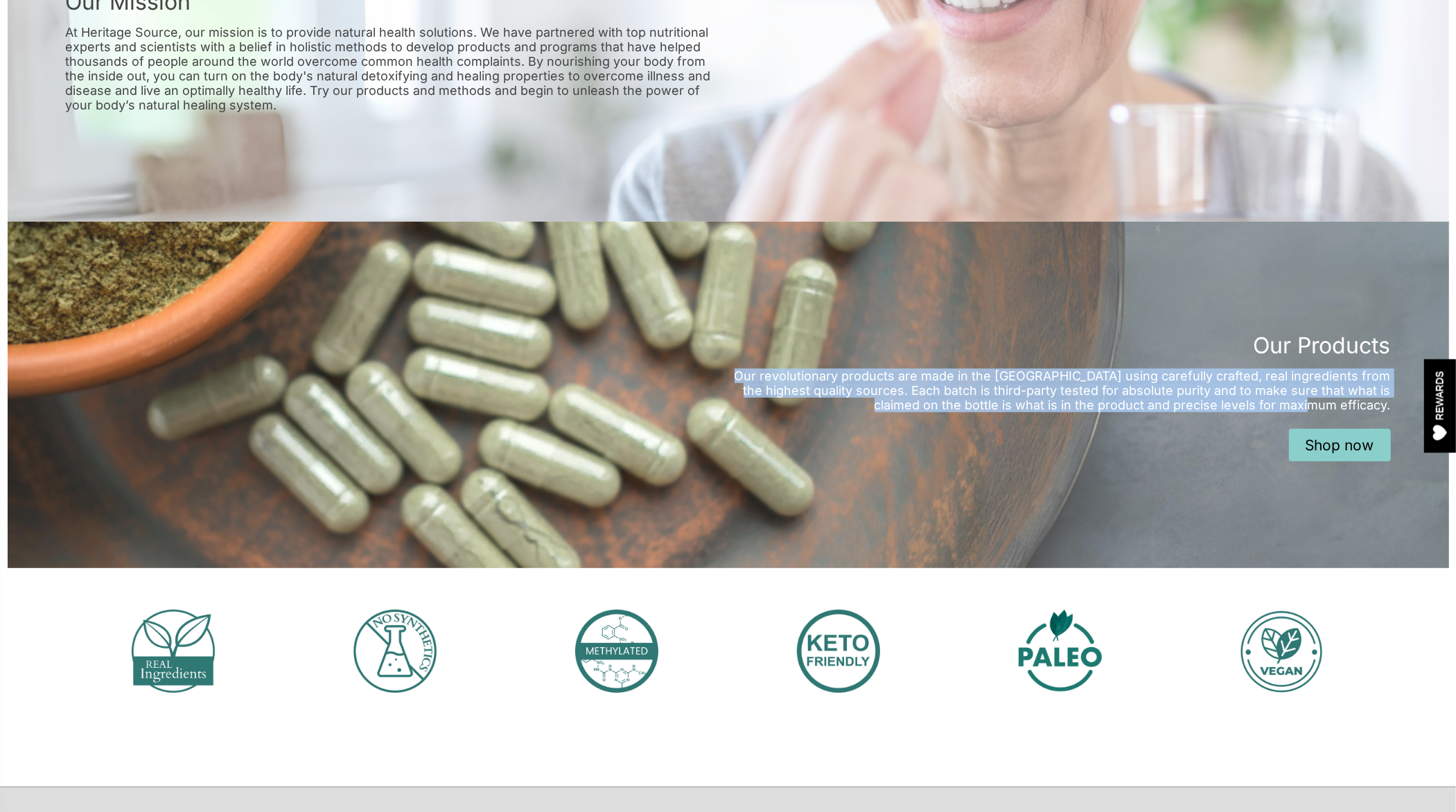
drag, startPoint x: 728, startPoint y: 372, endPoint x: 1253, endPoint y: 414, distance: 526.7
click at [1253, 414] on div "Our Products Our revolutionary products are made in the [GEOGRAPHIC_DATA] using…" at bounding box center [1059, 395] width 663 height 134
copy p "Our revolutionary products are made in the [GEOGRAPHIC_DATA] using carefully cr…"
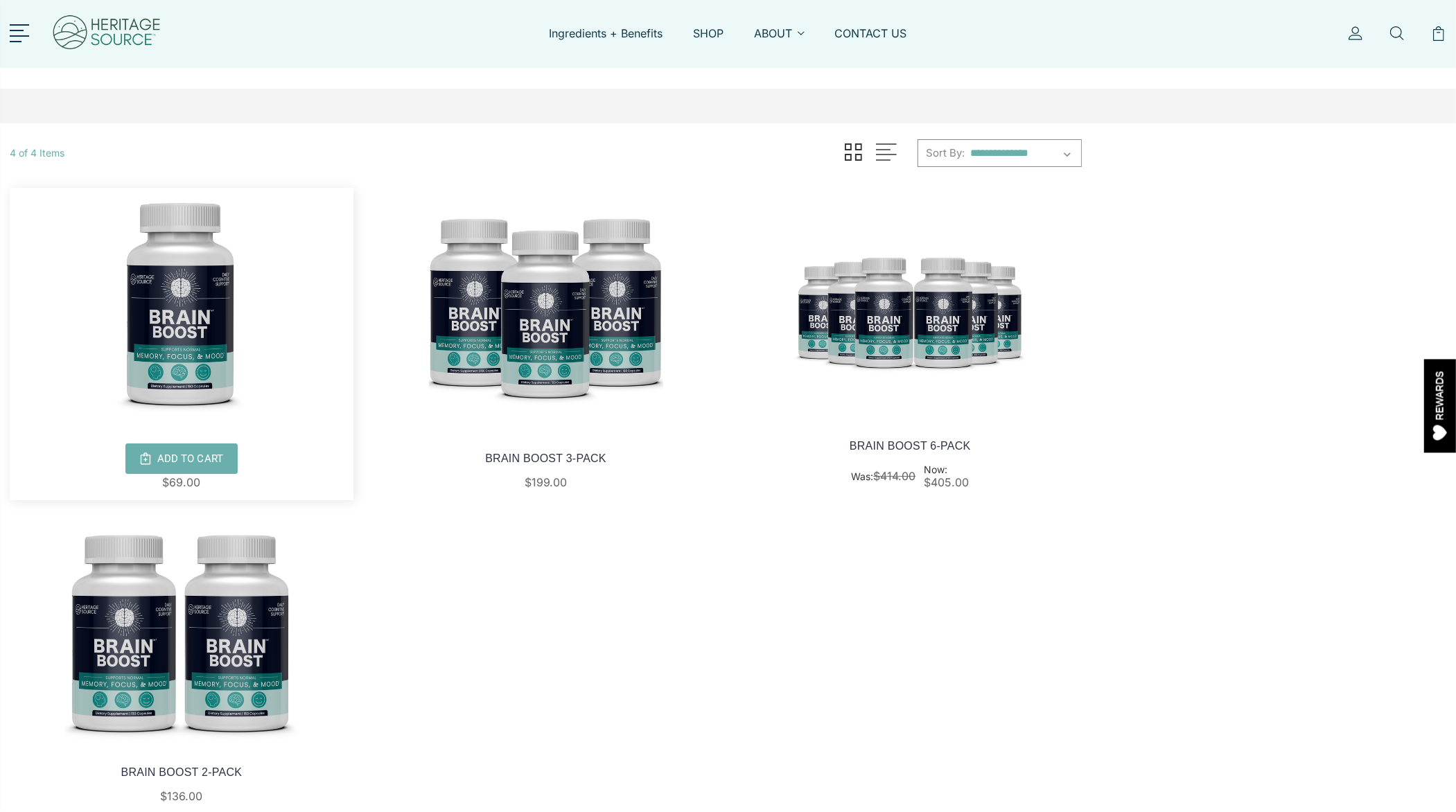
click at [191, 244] on img at bounding box center [181, 305] width 344 height 234
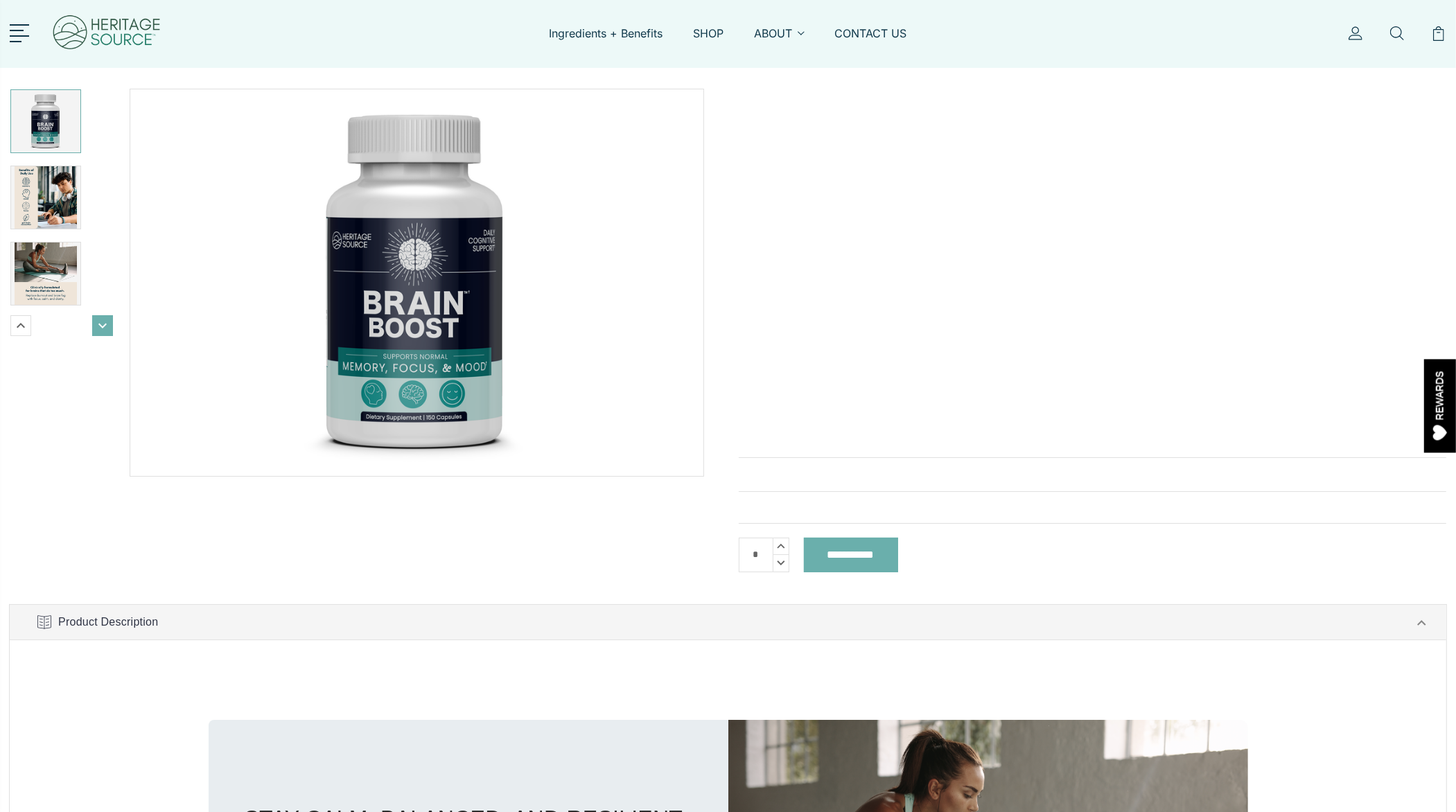
click at [97, 327] on icon "Next" at bounding box center [102, 325] width 17 height 17
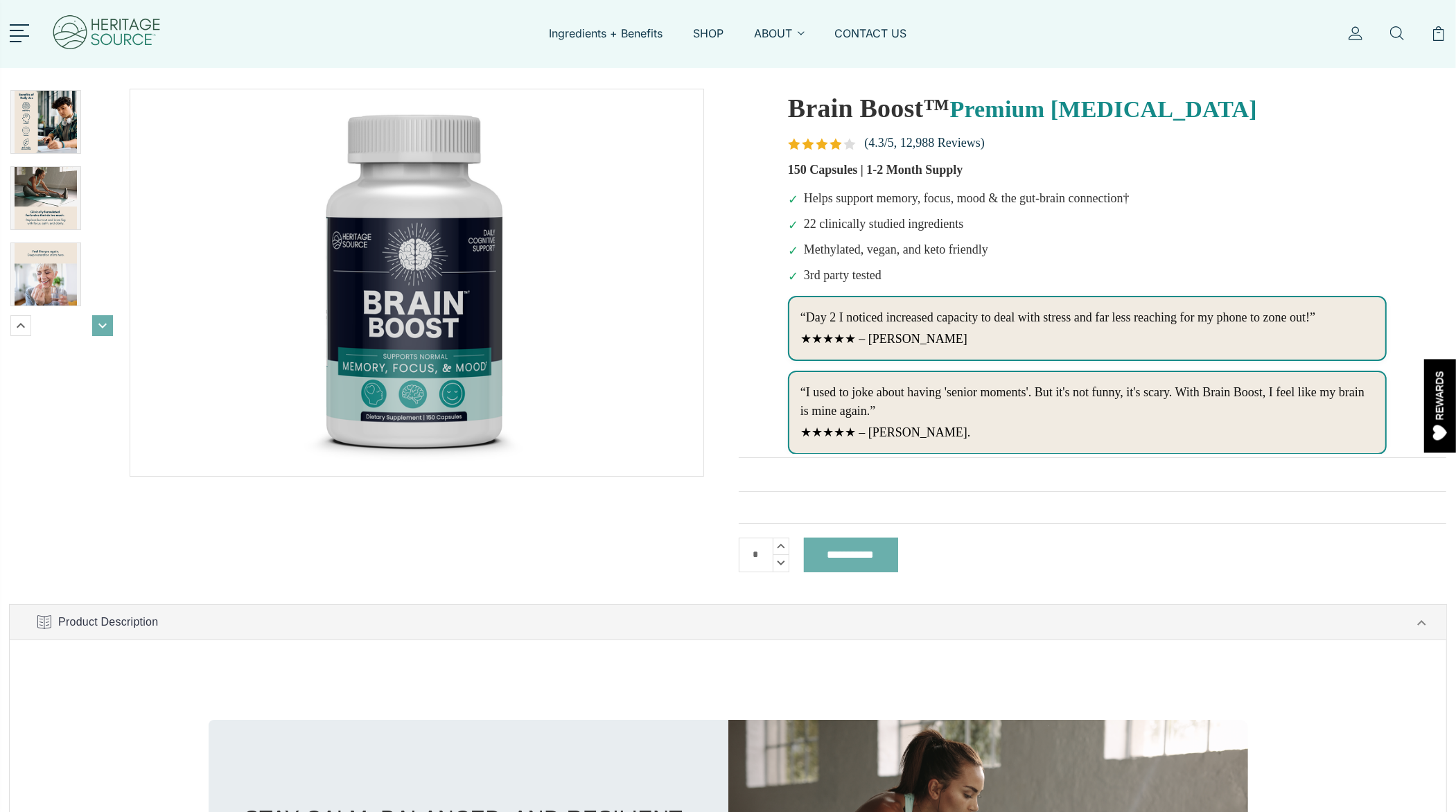
click at [97, 327] on icon "Next" at bounding box center [102, 325] width 17 height 17
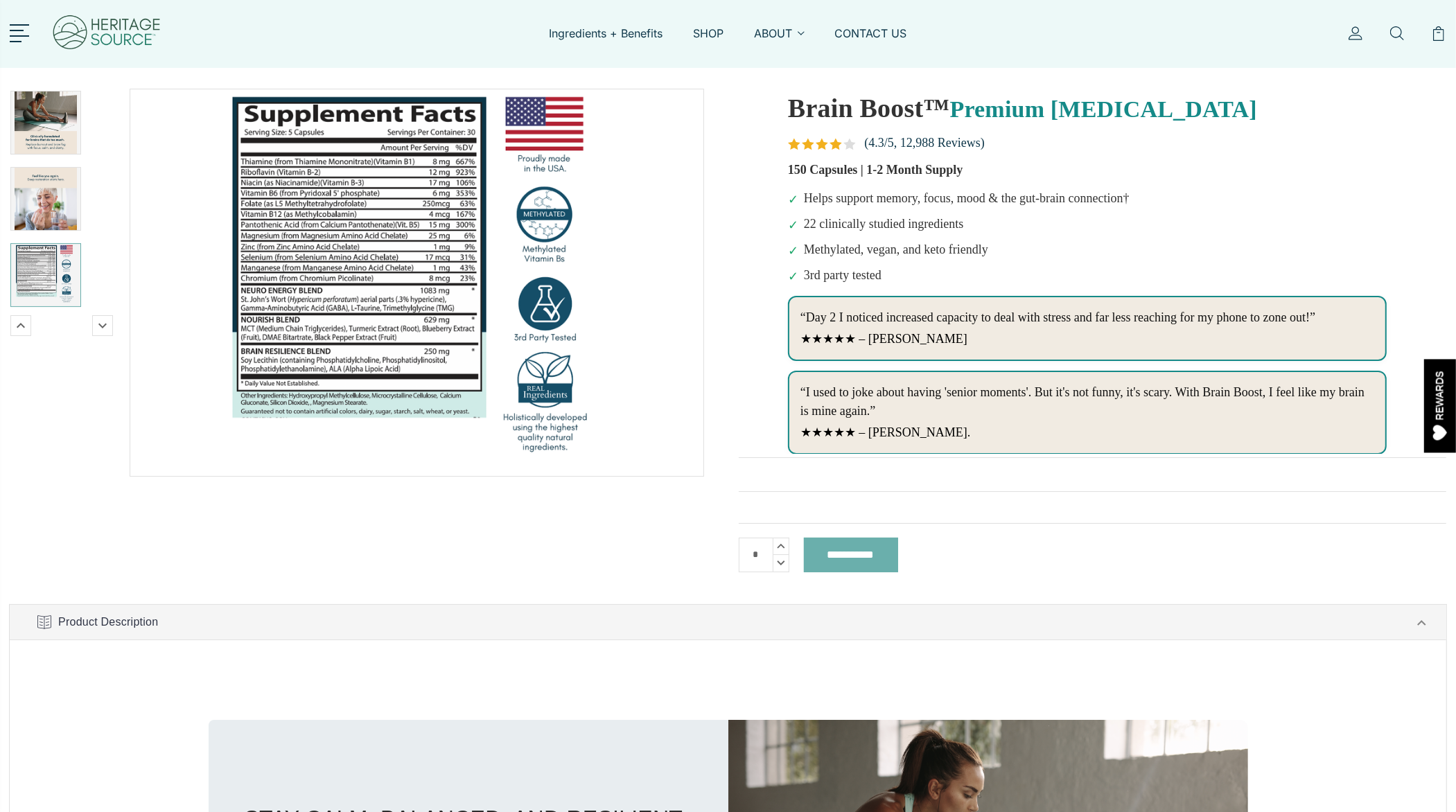
click at [35, 278] on img at bounding box center [46, 275] width 62 height 62
